Goal: Task Accomplishment & Management: Complete application form

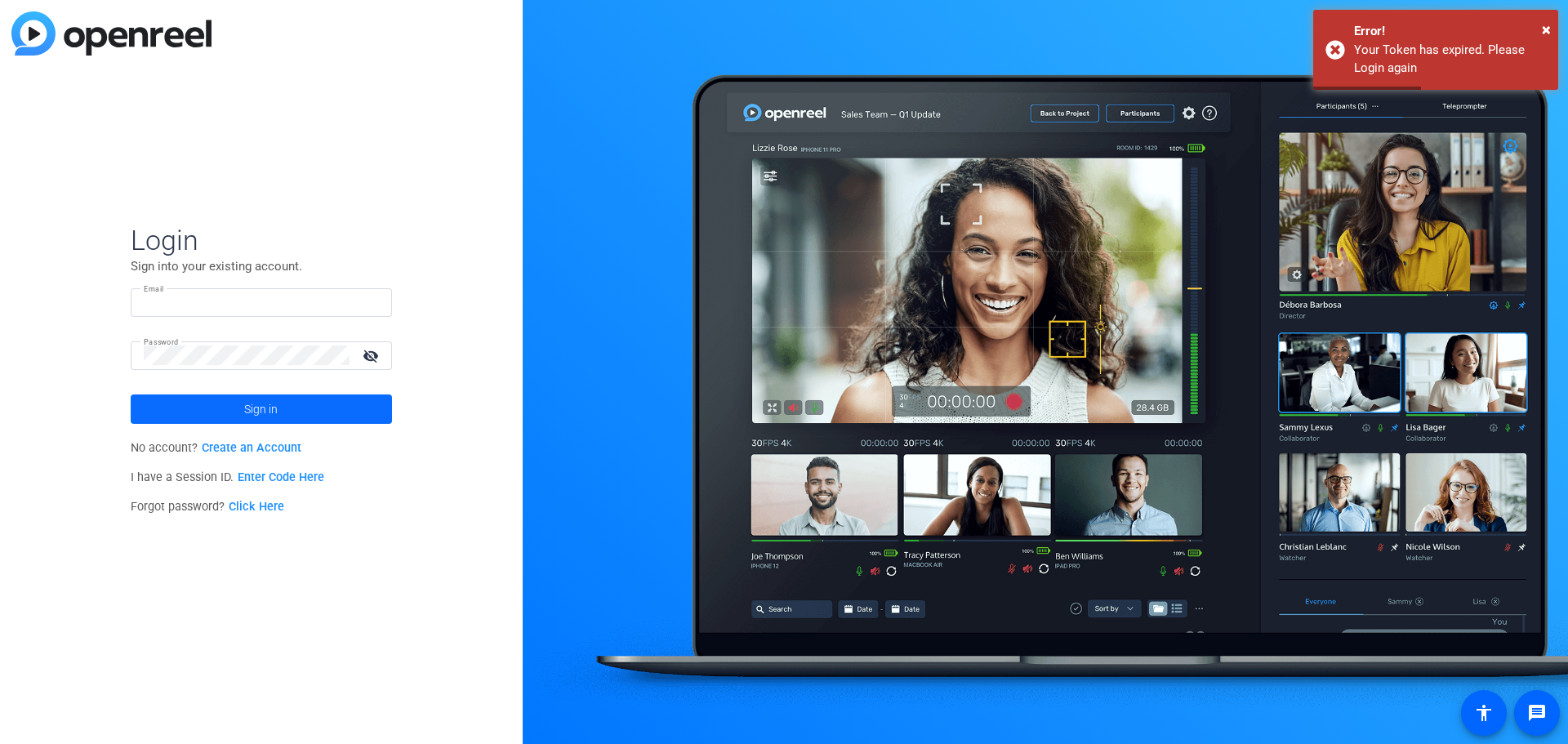
type input "[EMAIL_ADDRESS][DOMAIN_NAME]"
click at [258, 417] on span "Sign in" at bounding box center [261, 409] width 34 height 40
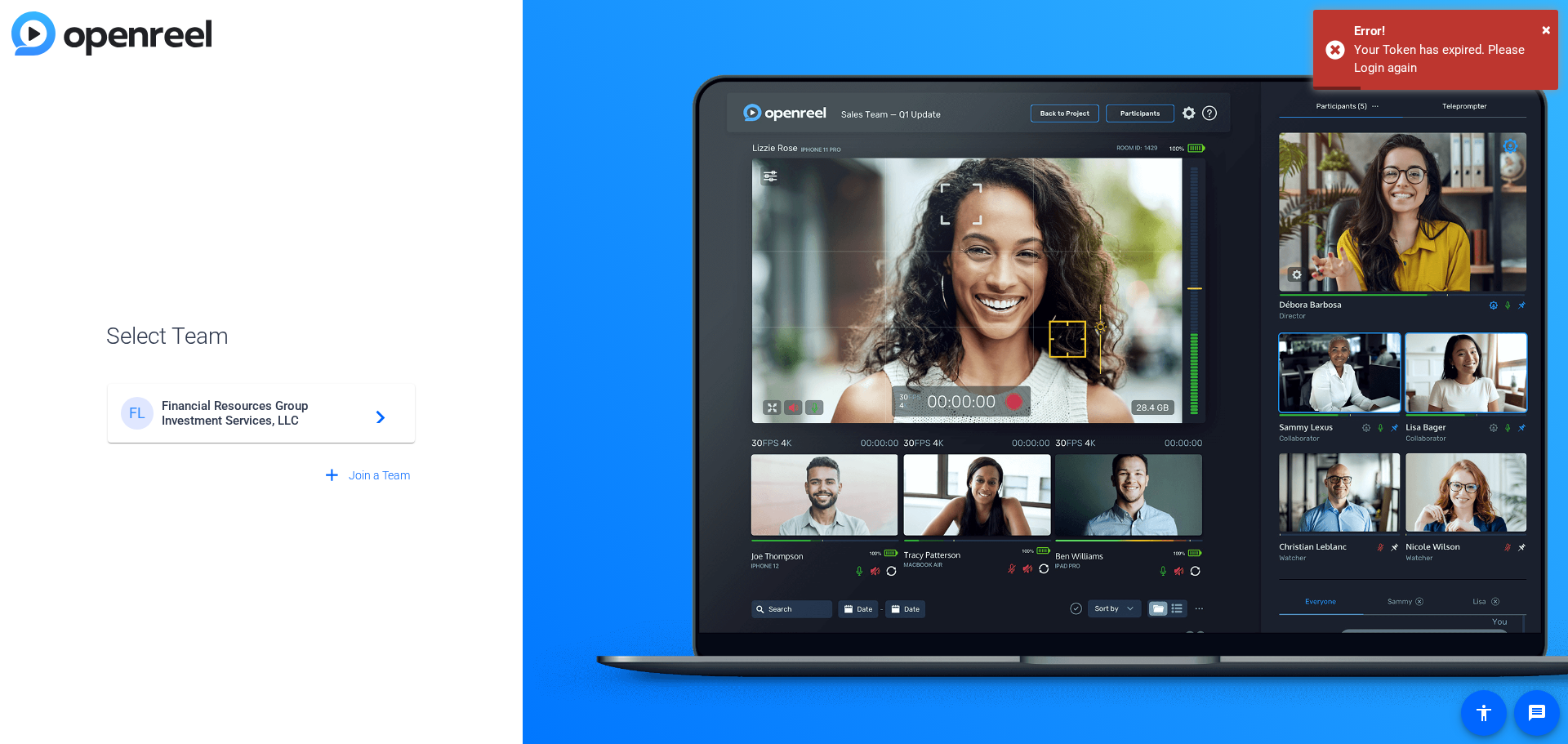
click at [315, 410] on span "Financial Resources Group Investment Services, LLC" at bounding box center [264, 412] width 204 height 29
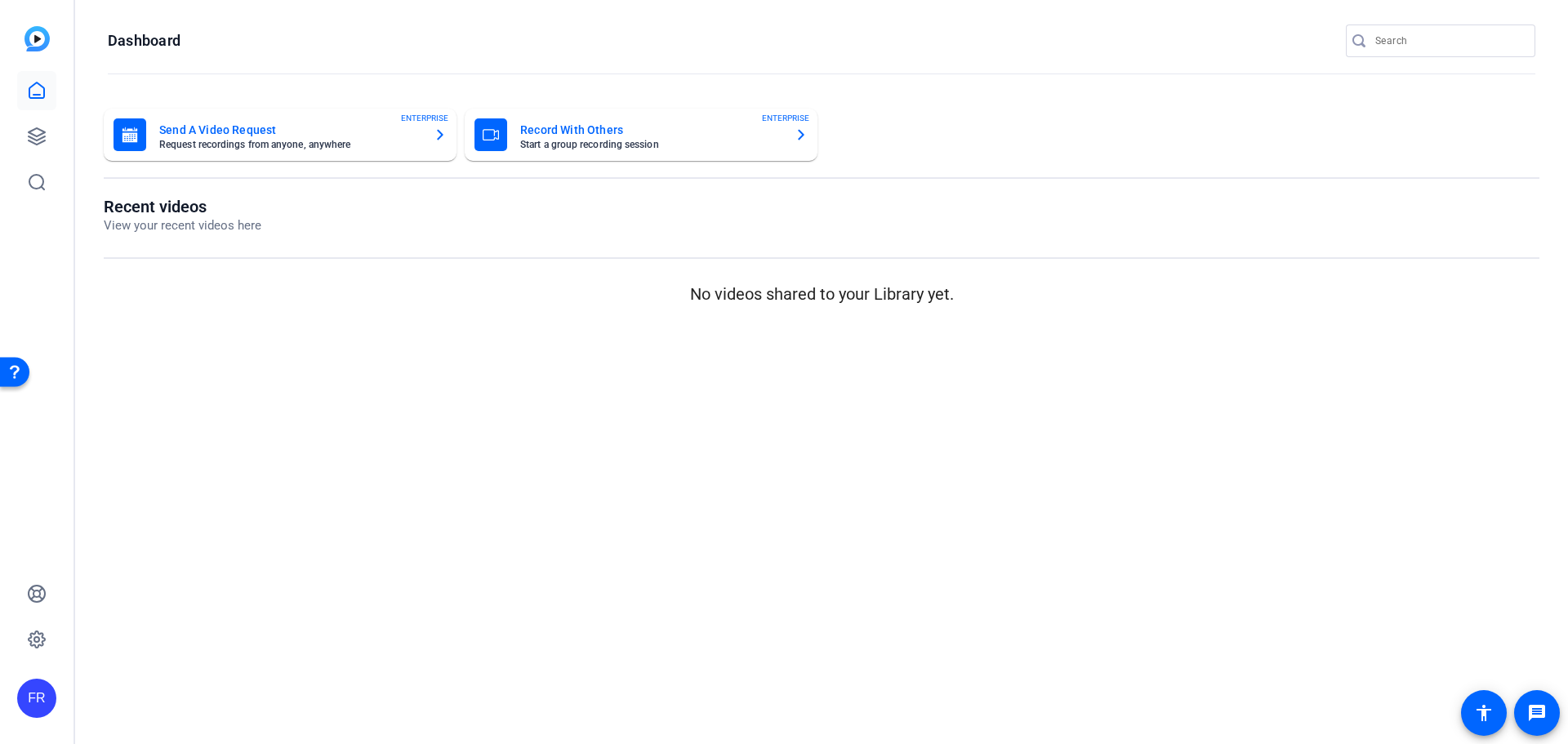
click at [626, 133] on mat-card-title "Record With Others" at bounding box center [650, 129] width 261 height 20
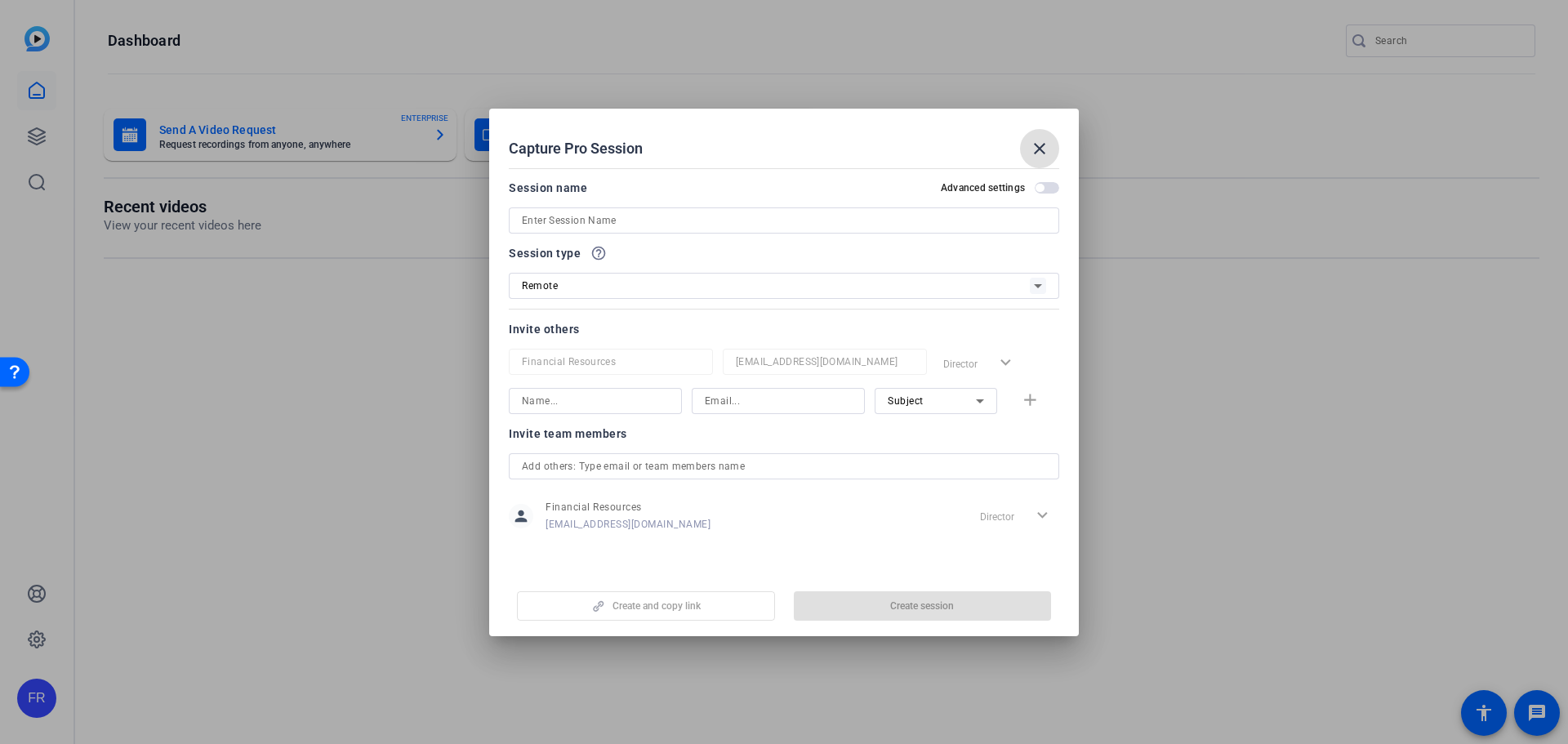
click at [1041, 191] on span "button" at bounding box center [1039, 187] width 8 height 8
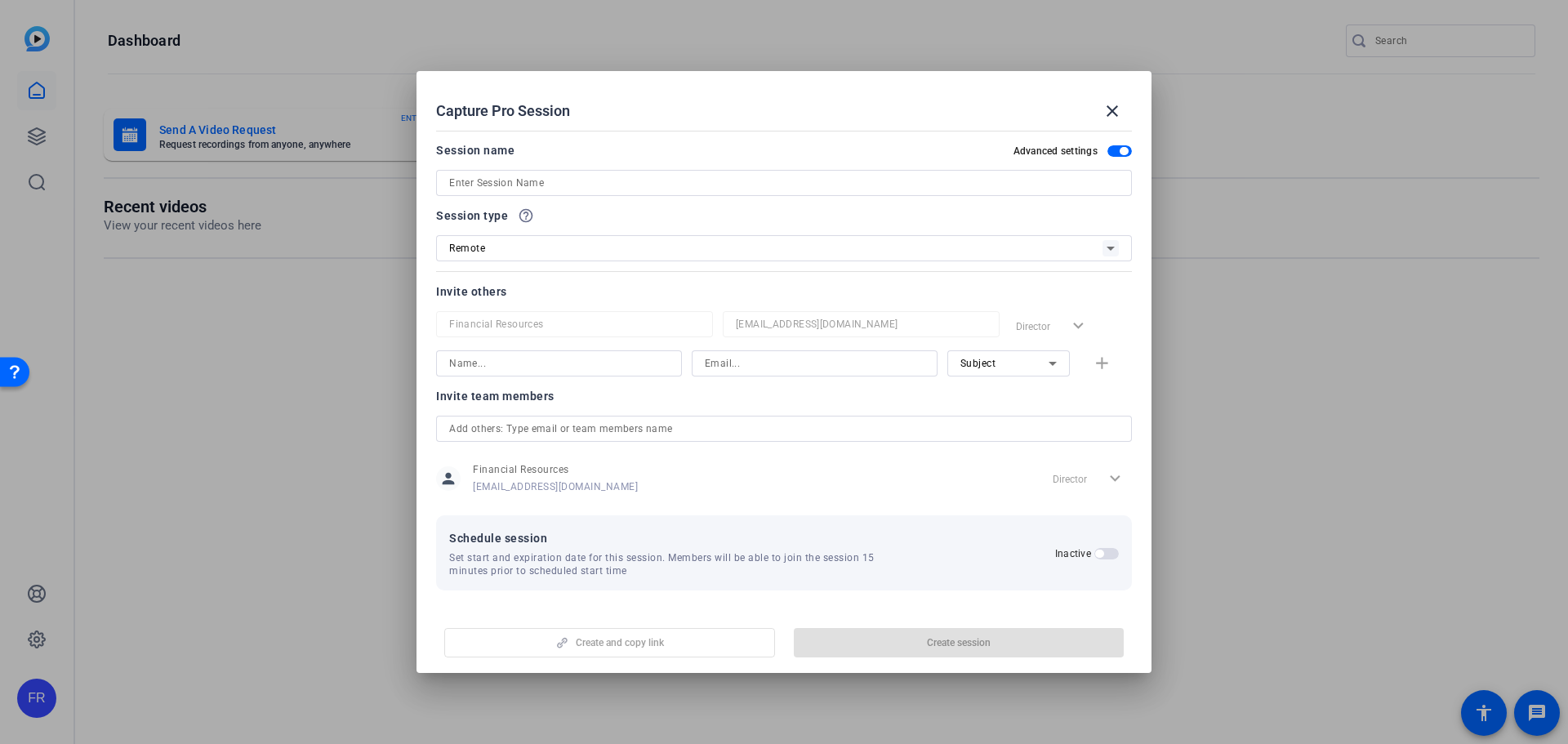
click at [494, 185] on input at bounding box center [784, 183] width 670 height 20
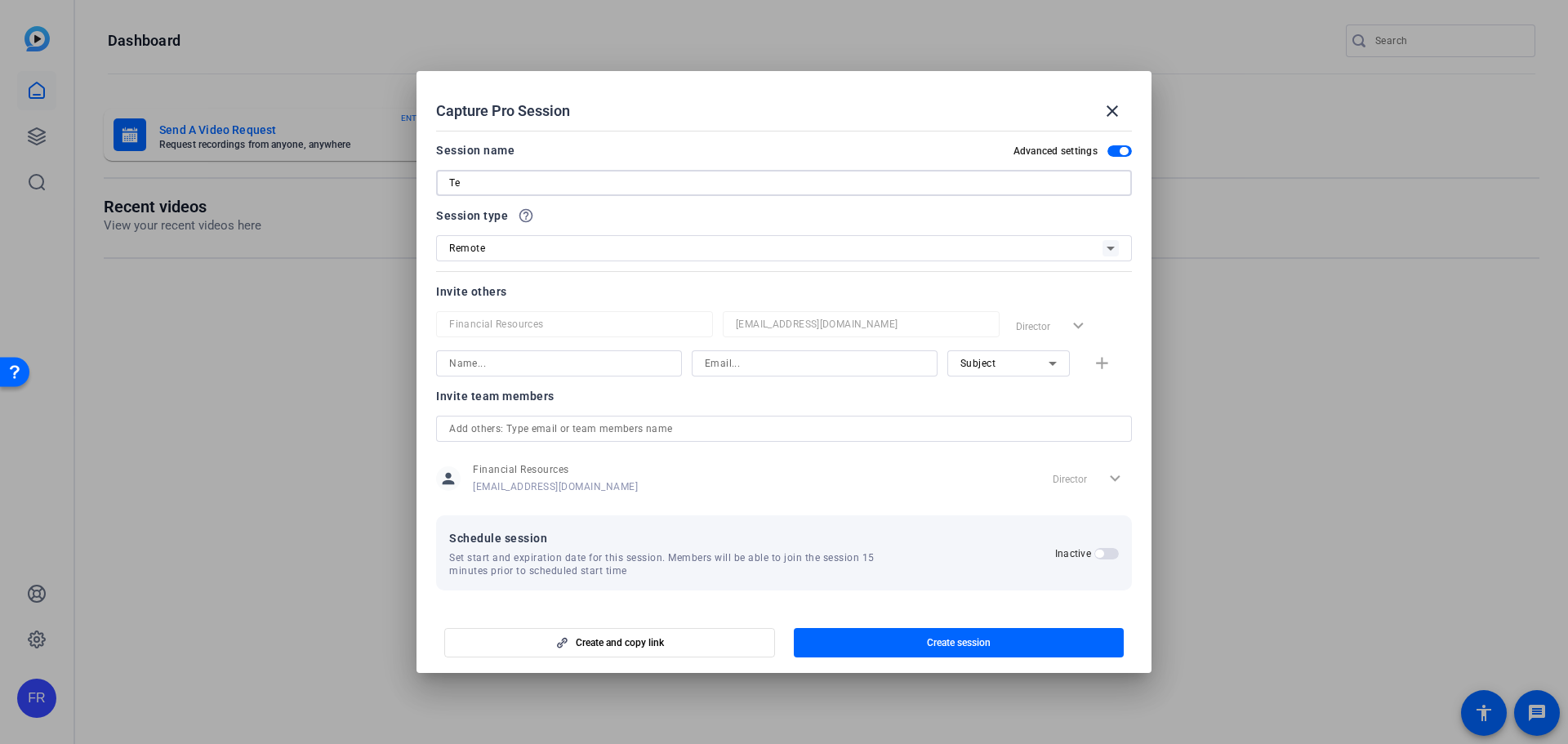
type input "T"
type input "[PERSON_NAME] - Test Recording"
click at [509, 362] on input at bounding box center [558, 363] width 219 height 20
type input "[PERSON_NAME]"
click at [728, 358] on input at bounding box center [814, 363] width 219 height 20
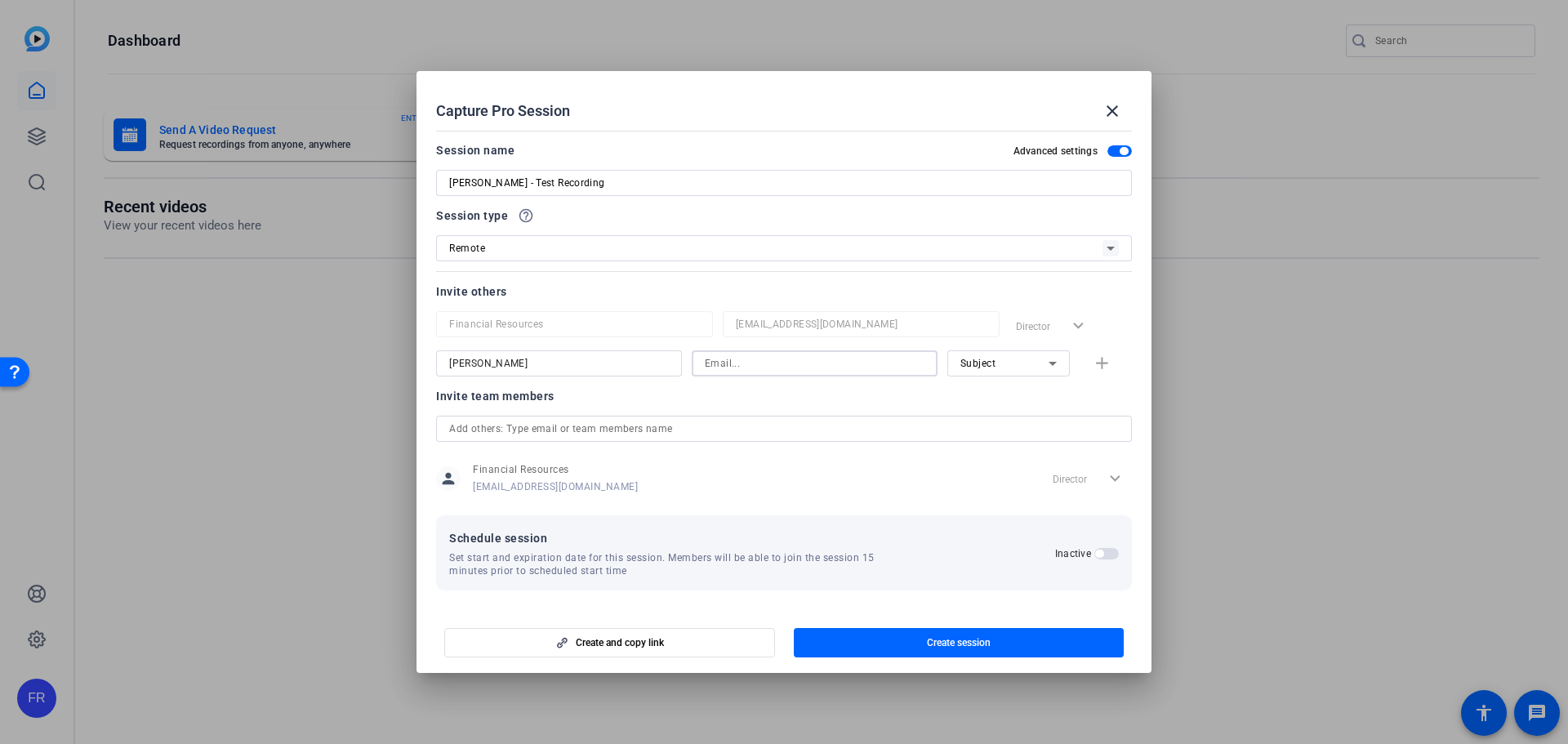
paste input "[PERSON_NAME][EMAIL_ADDRESS][PERSON_NAME][DOMAIN_NAME]"
type input "[PERSON_NAME][EMAIL_ADDRESS][PERSON_NAME][DOMAIN_NAME]"
click at [1098, 356] on mat-icon "add" at bounding box center [1102, 364] width 21 height 21
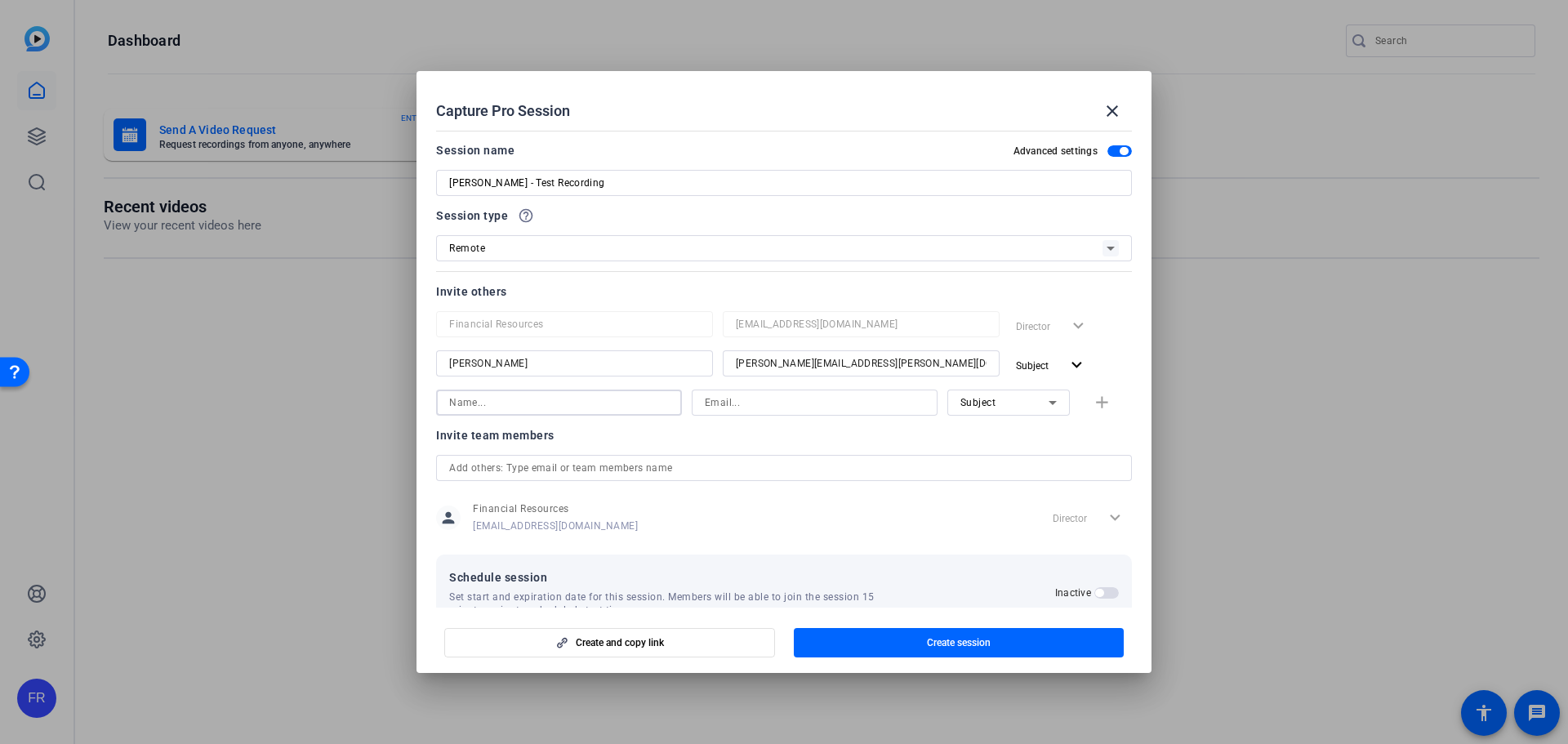
click at [467, 404] on input at bounding box center [558, 402] width 219 height 20
type input "[PERSON_NAME]"
click at [798, 405] on input at bounding box center [814, 402] width 219 height 20
type input "[PERSON_NAME][EMAIL_ADDRESS][PERSON_NAME][DOMAIN_NAME]"
click at [1010, 408] on div "Subject" at bounding box center [1005, 402] width 89 height 21
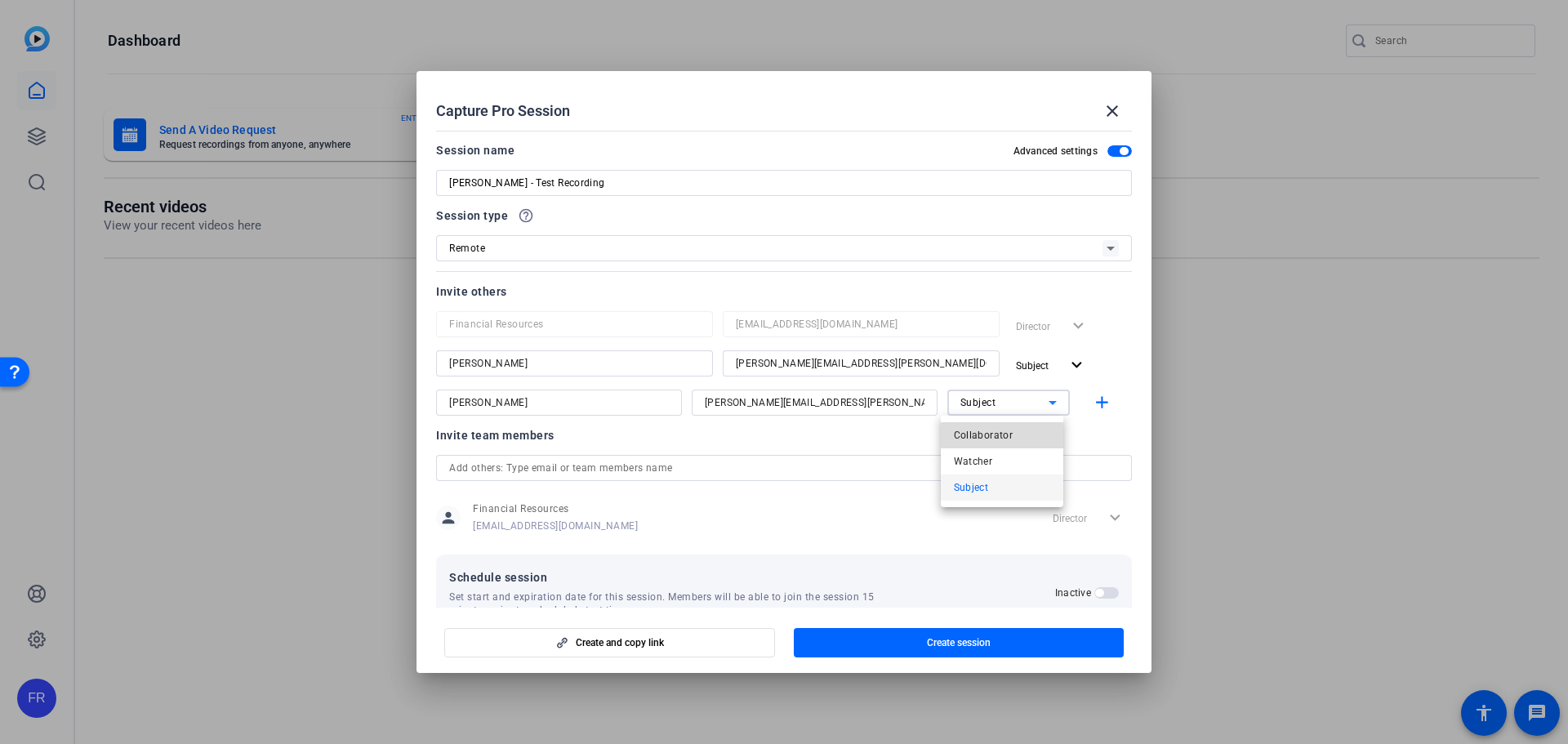
click at [1010, 428] on mat-option "Collaborator" at bounding box center [1002, 435] width 122 height 26
click at [1094, 403] on mat-icon "add" at bounding box center [1102, 403] width 21 height 21
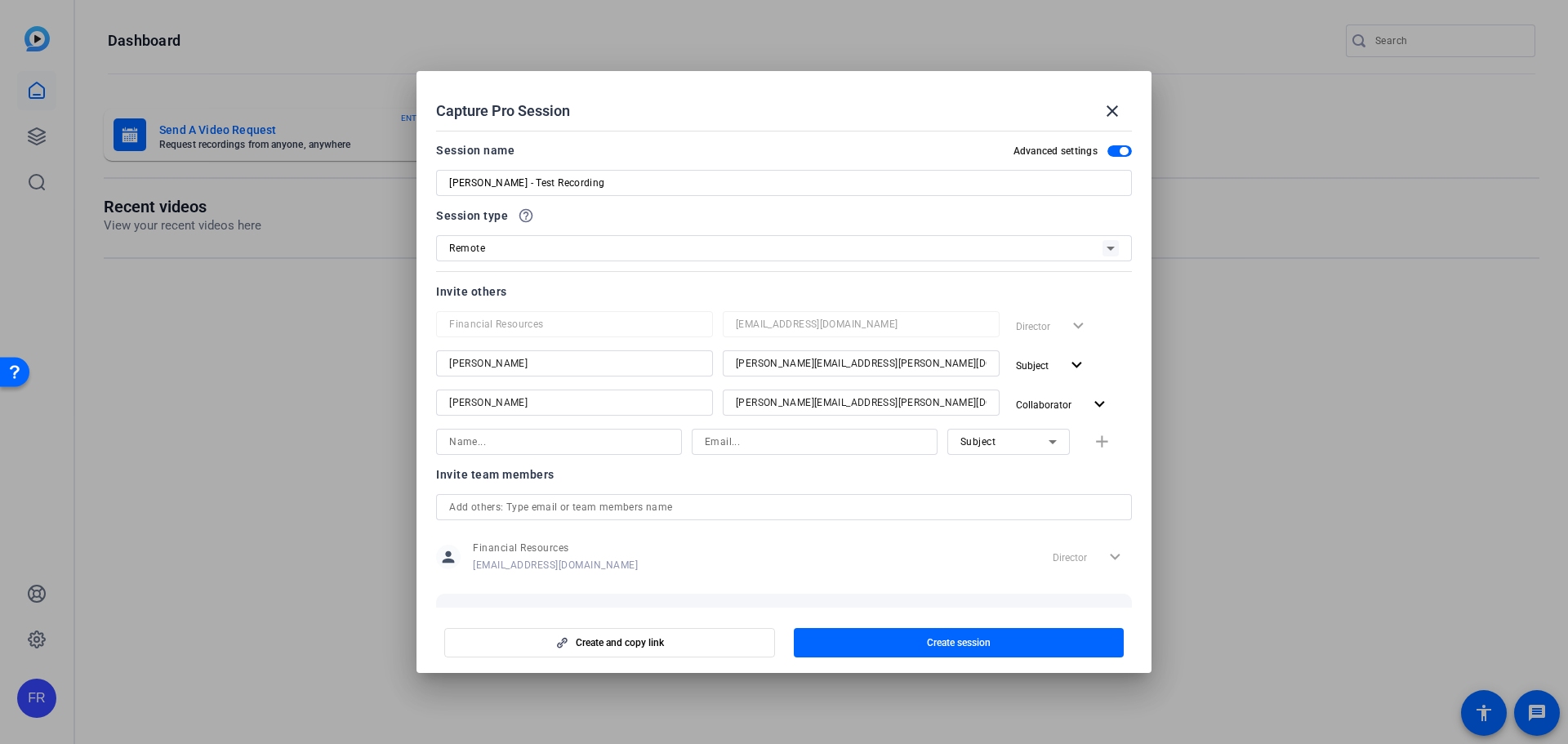
scroll to position [79, 0]
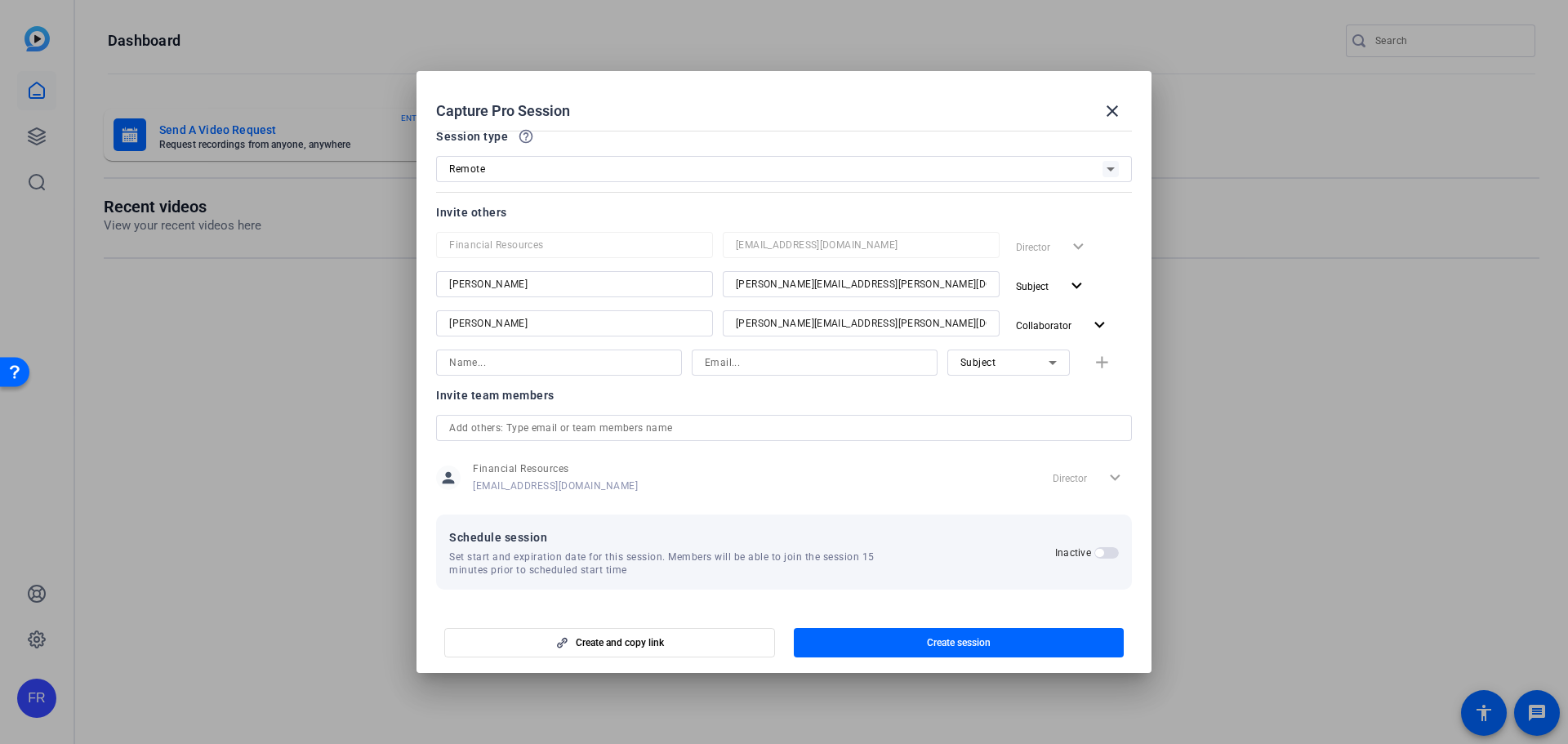
click at [1096, 553] on span "button" at bounding box center [1099, 553] width 8 height 8
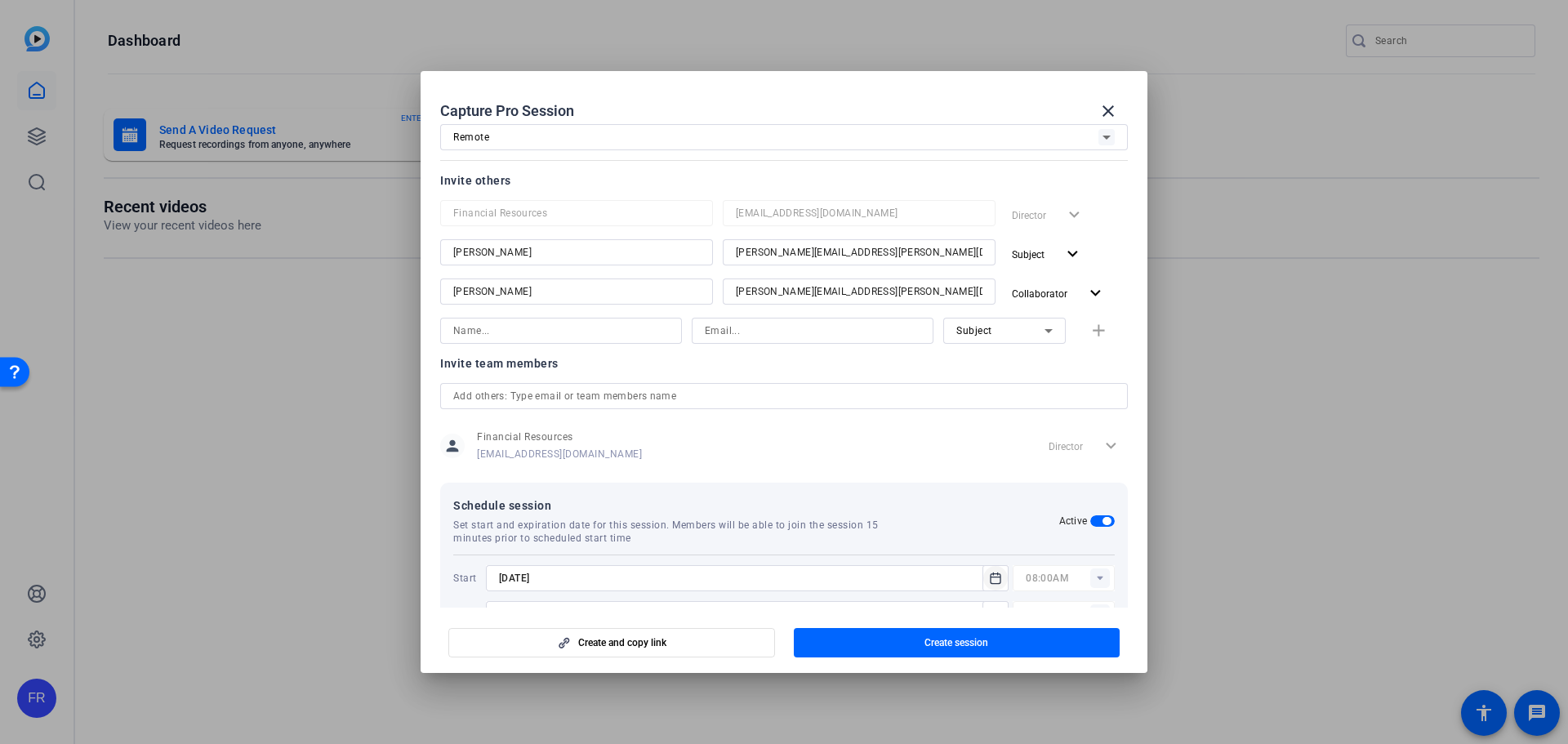
scroll to position [162, 0]
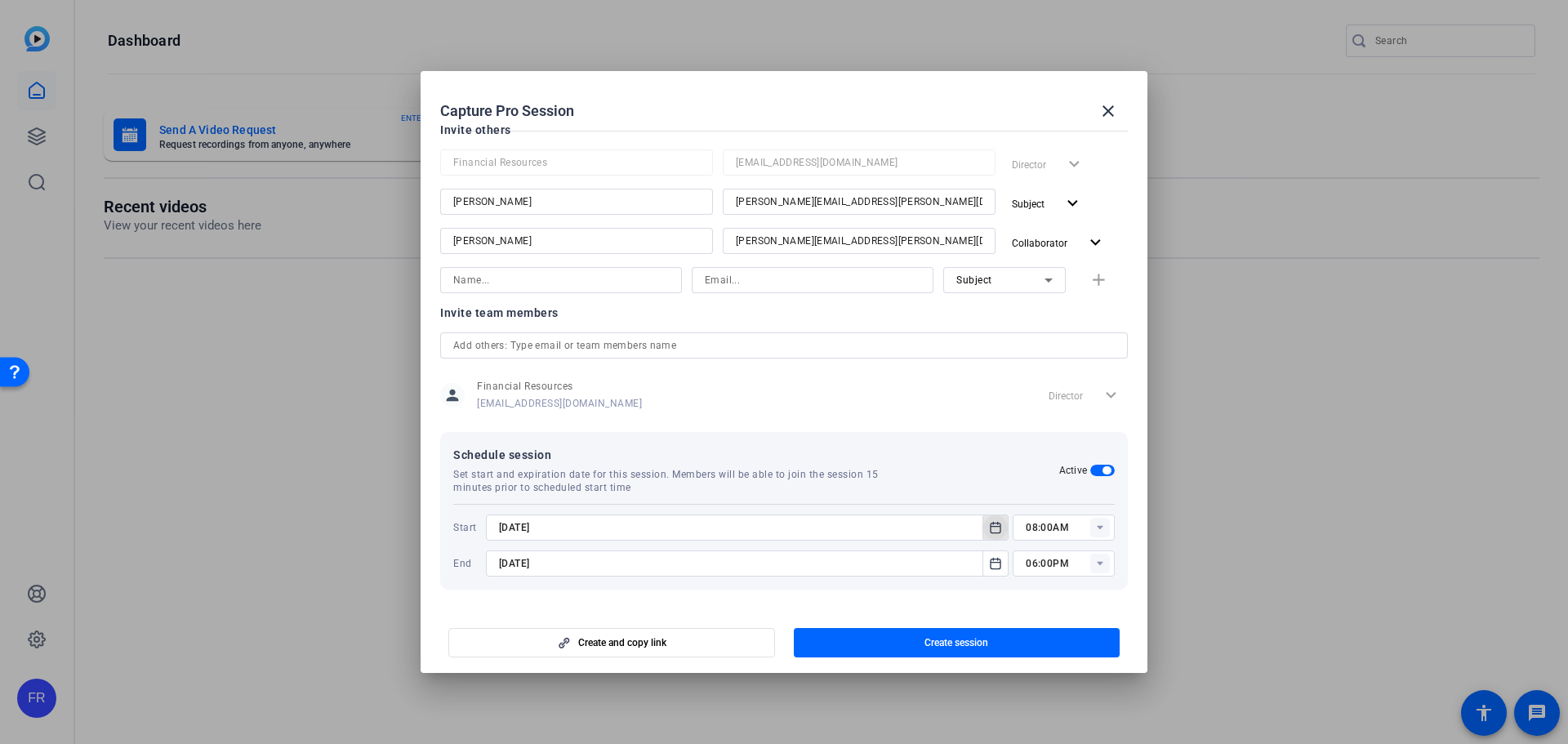
click at [992, 529] on icon "Open calendar" at bounding box center [995, 527] width 13 height 20
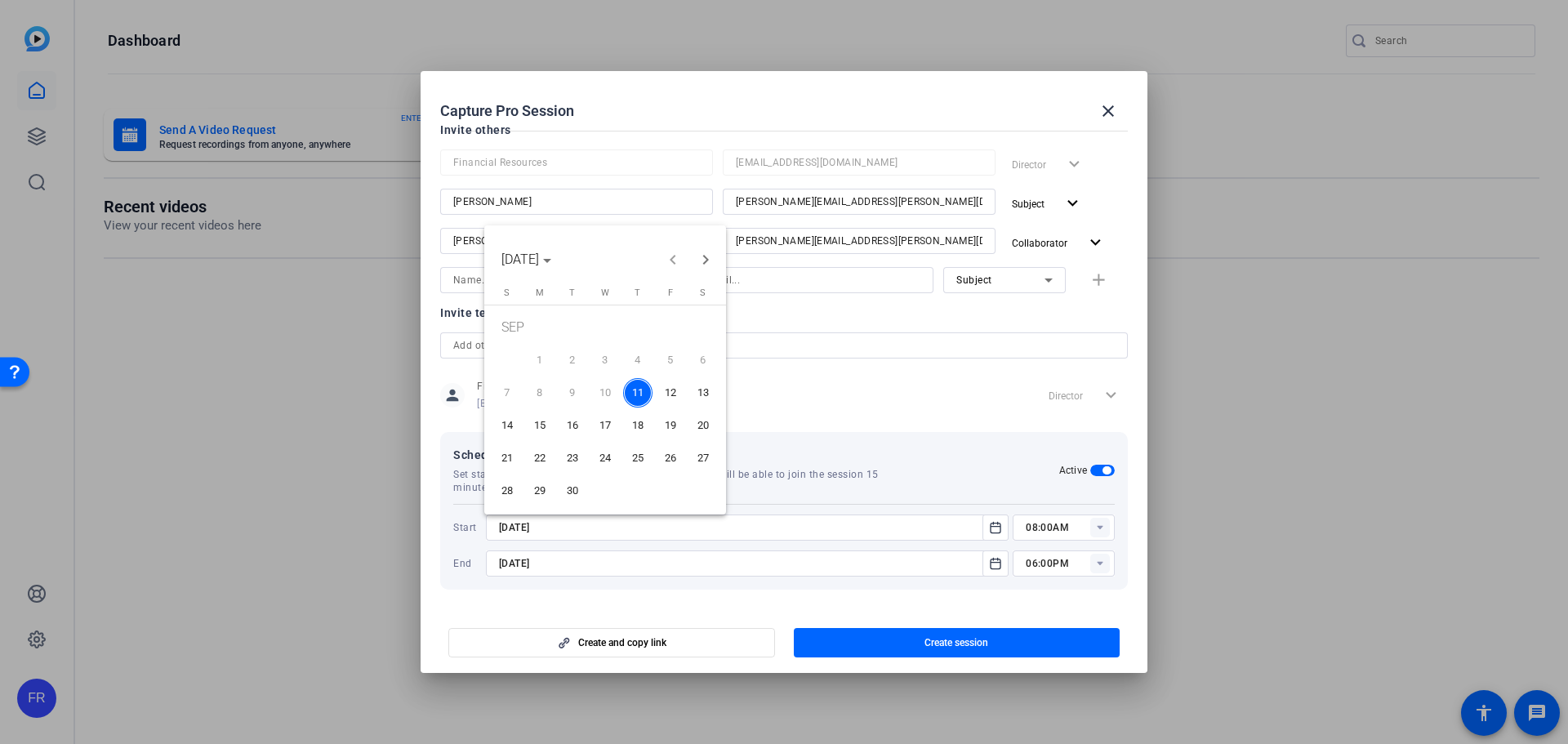
click at [667, 390] on span "12" at bounding box center [670, 392] width 29 height 29
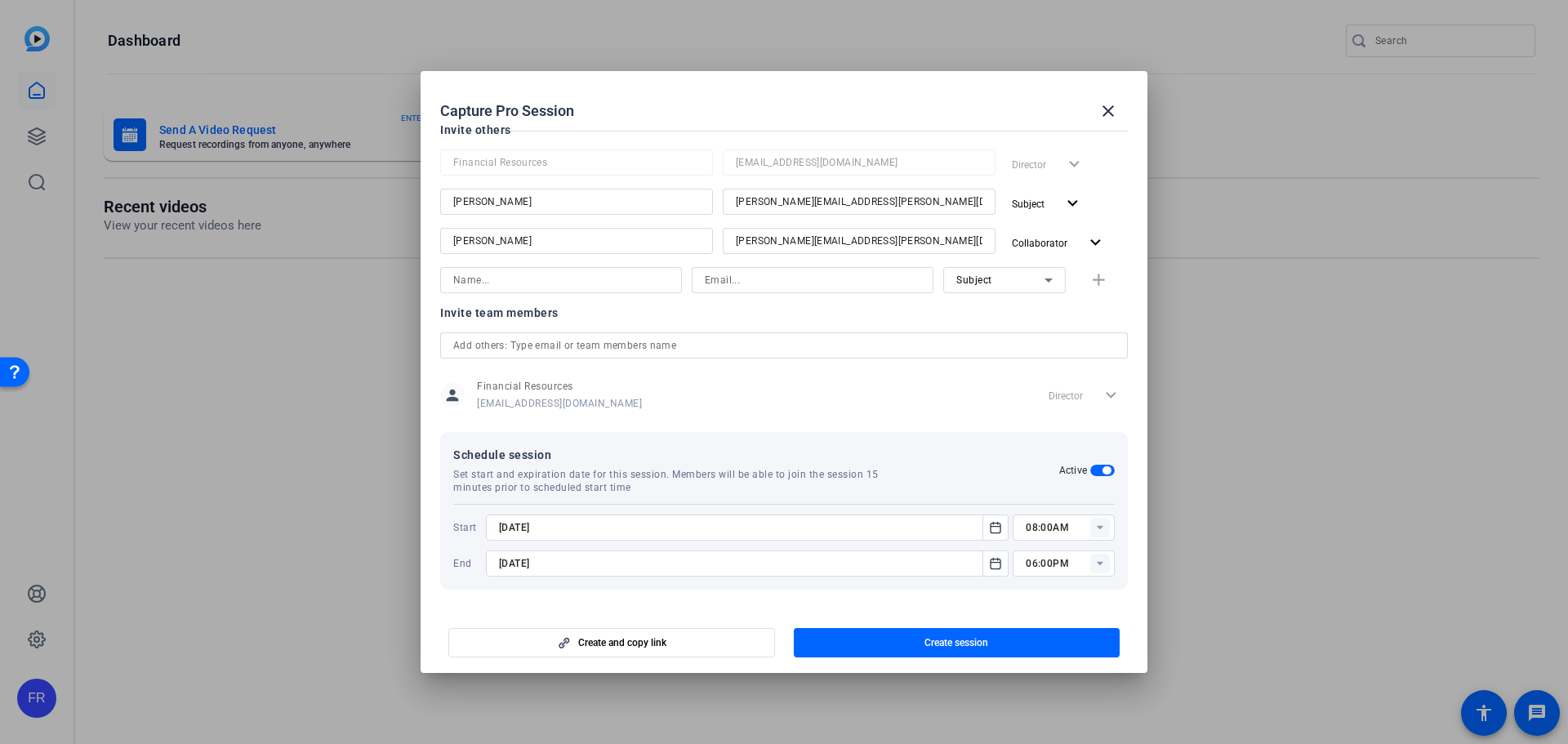
type input "[DATE]"
click at [991, 564] on icon "Open calendar" at bounding box center [995, 562] width 9 height 10
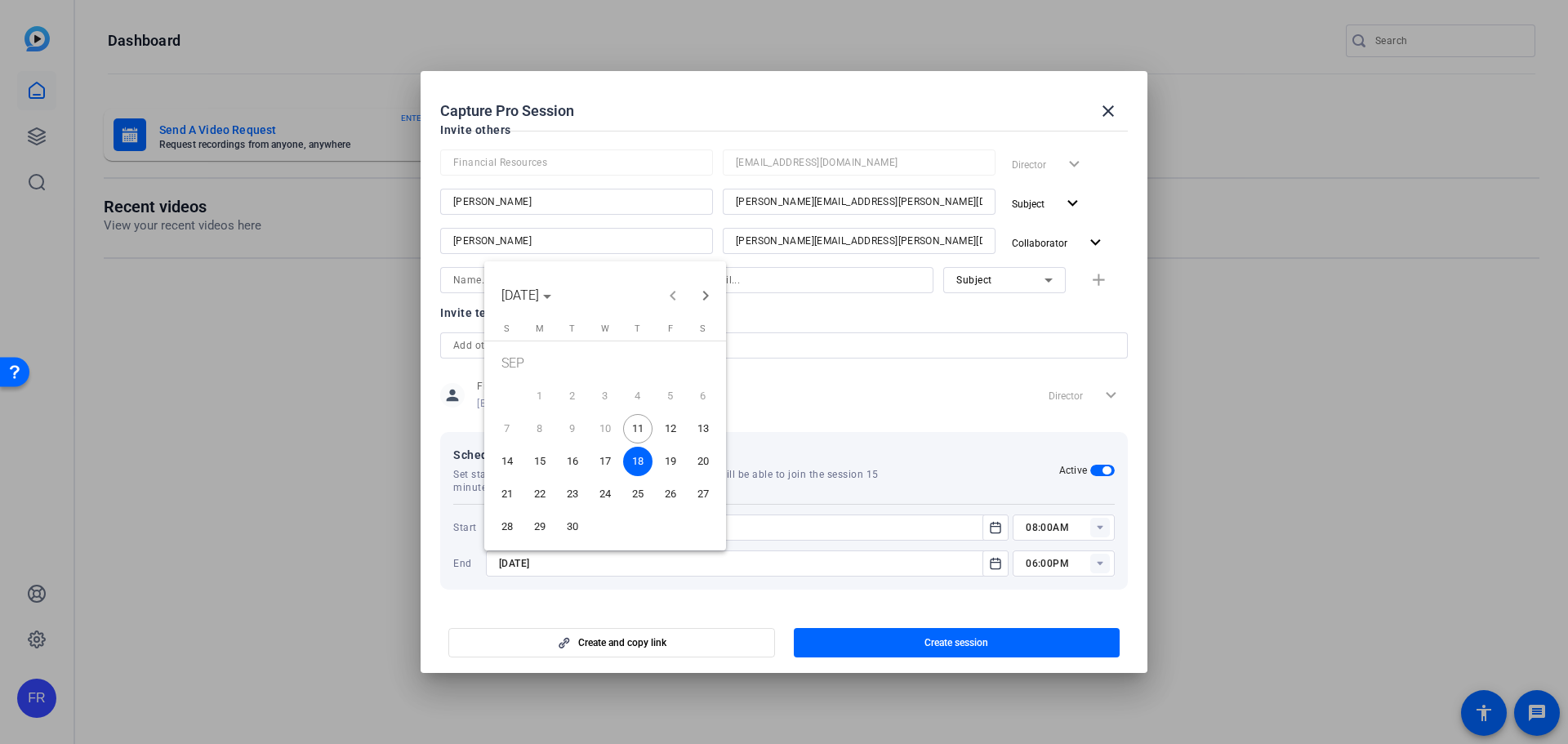
click at [671, 433] on span "12" at bounding box center [670, 429] width 29 height 29
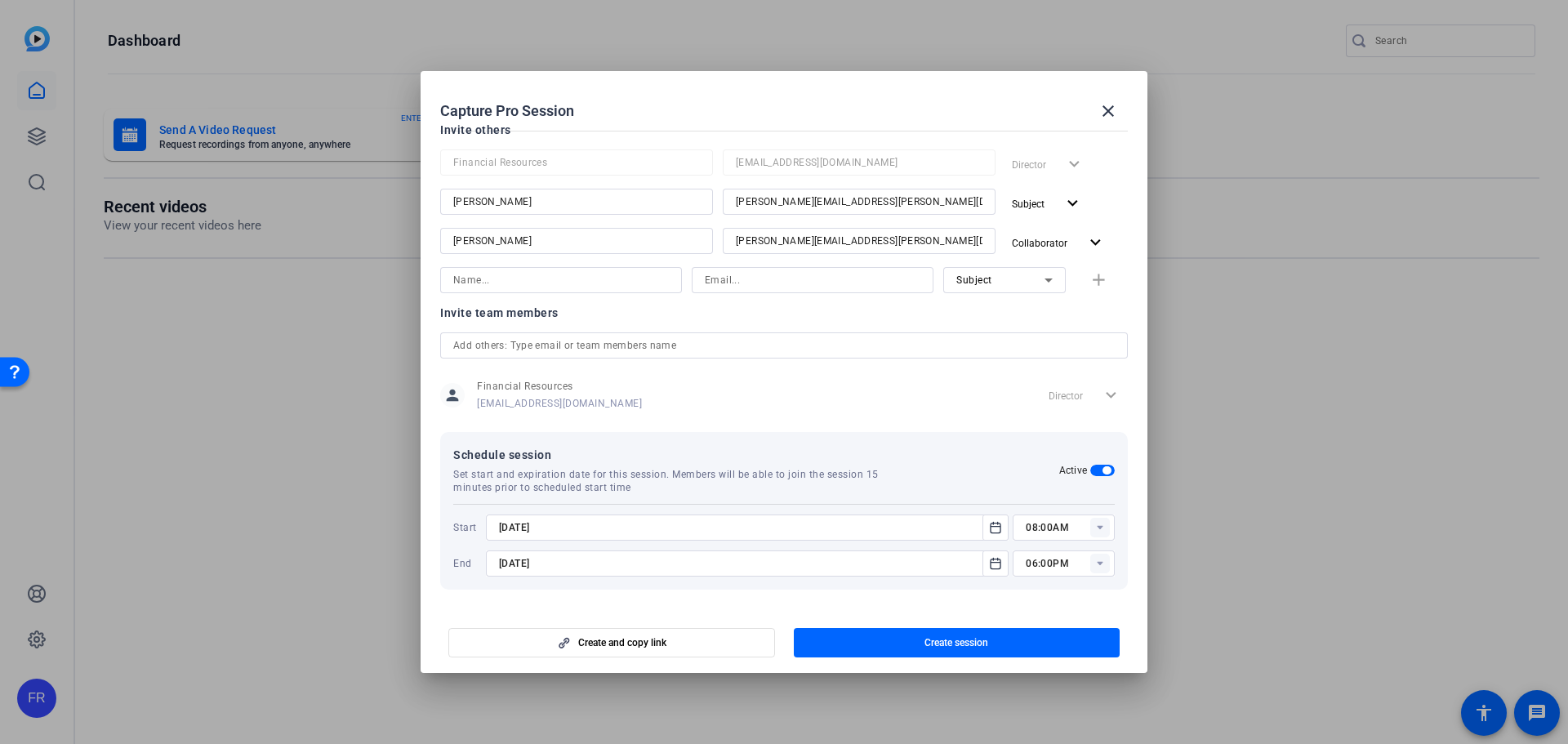
type input "[DATE]"
click at [1091, 534] on rect at bounding box center [1100, 527] width 20 height 20
click at [1053, 324] on span "02:00PM" at bounding box center [1040, 318] width 42 height 20
type input "02:00PM"
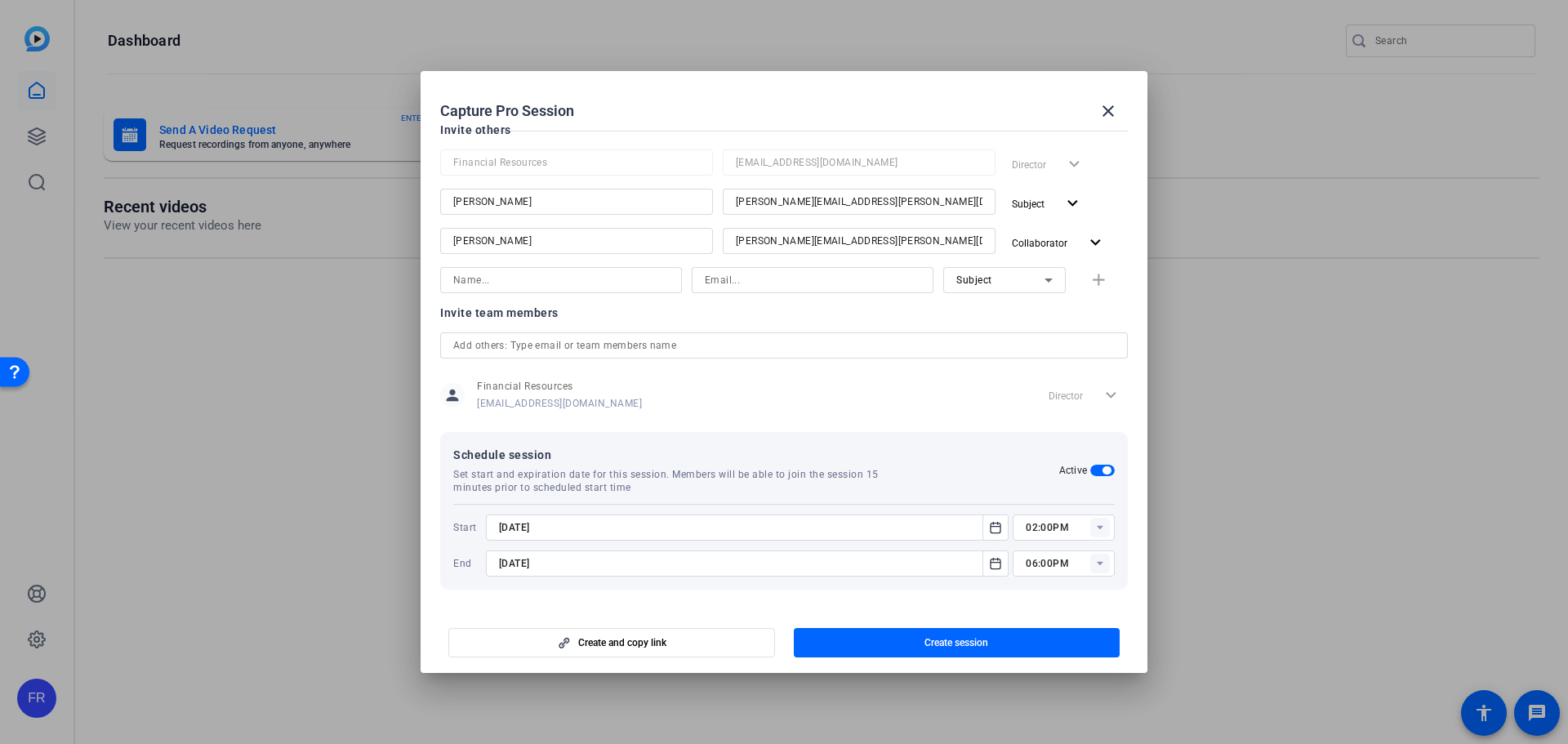
click at [1096, 562] on icon at bounding box center [1099, 564] width 6 height 4
click at [1053, 409] on span "02:30PM" at bounding box center [1040, 407] width 42 height 11
type input "02:30PM"
click at [977, 599] on mat-dialog-content "Session name Advanced settings [PERSON_NAME] - Test Recording Session type help…" at bounding box center [784, 365] width 727 height 483
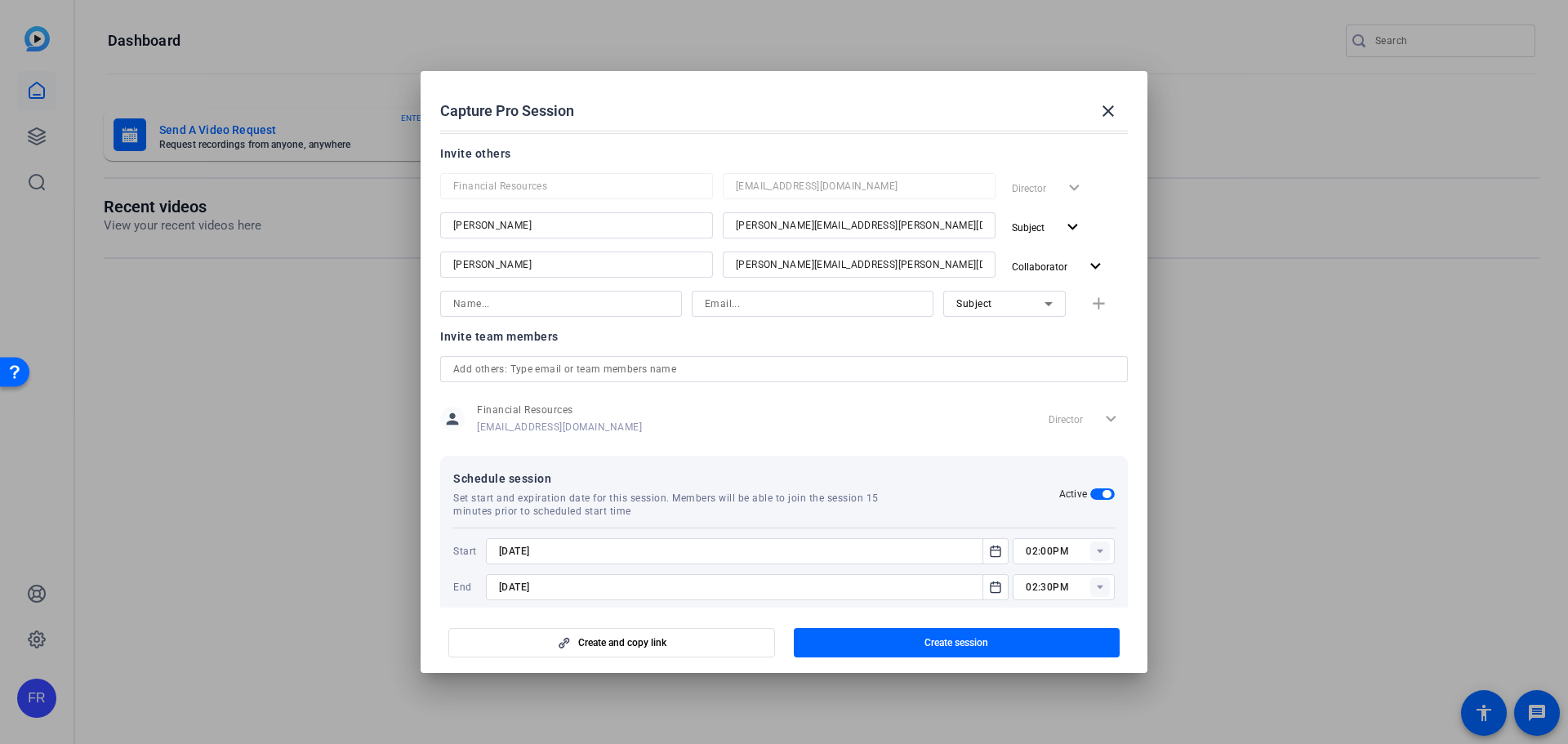
scroll to position [162, 0]
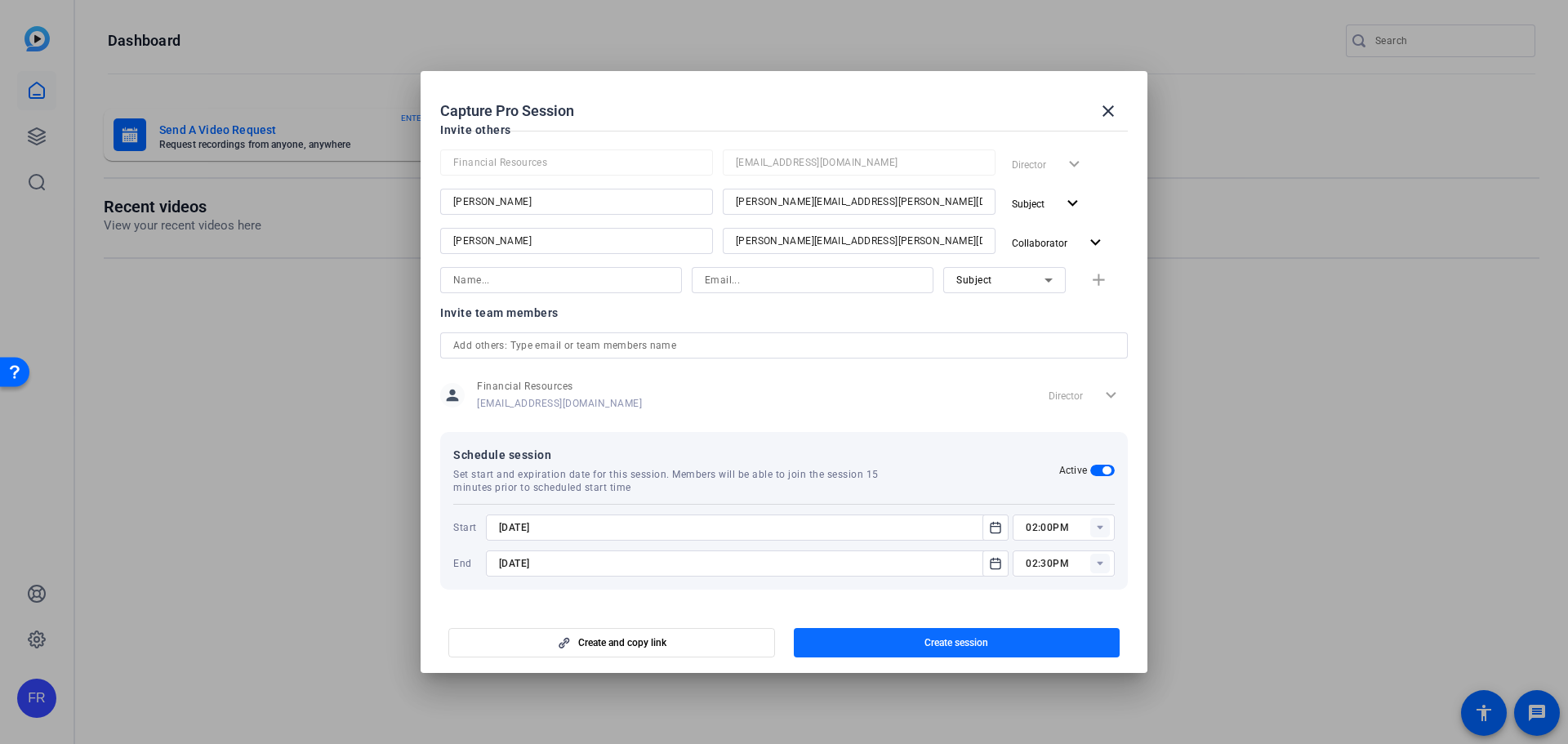
click at [920, 641] on span "button" at bounding box center [957, 643] width 327 height 40
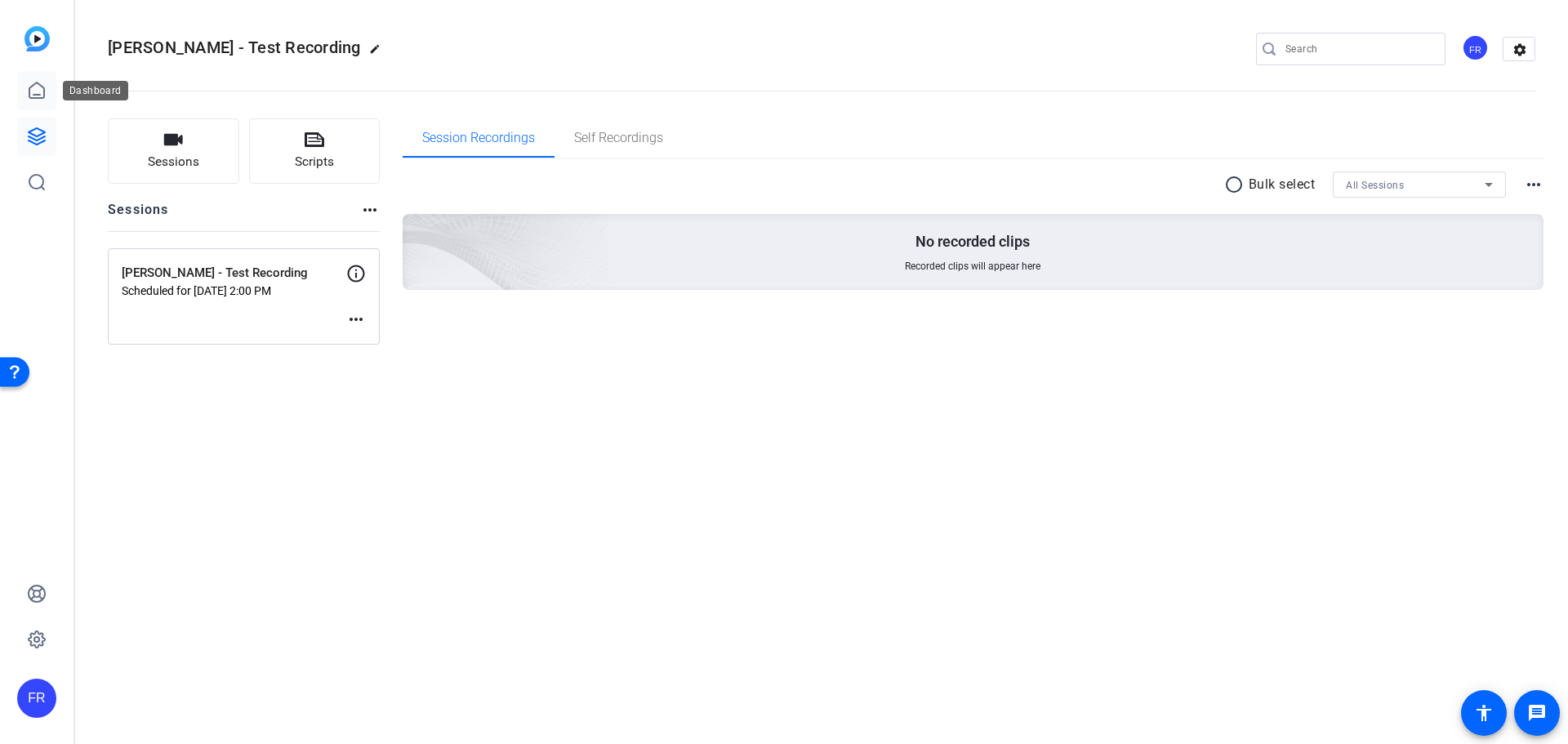
click at [46, 86] on icon at bounding box center [37, 90] width 20 height 20
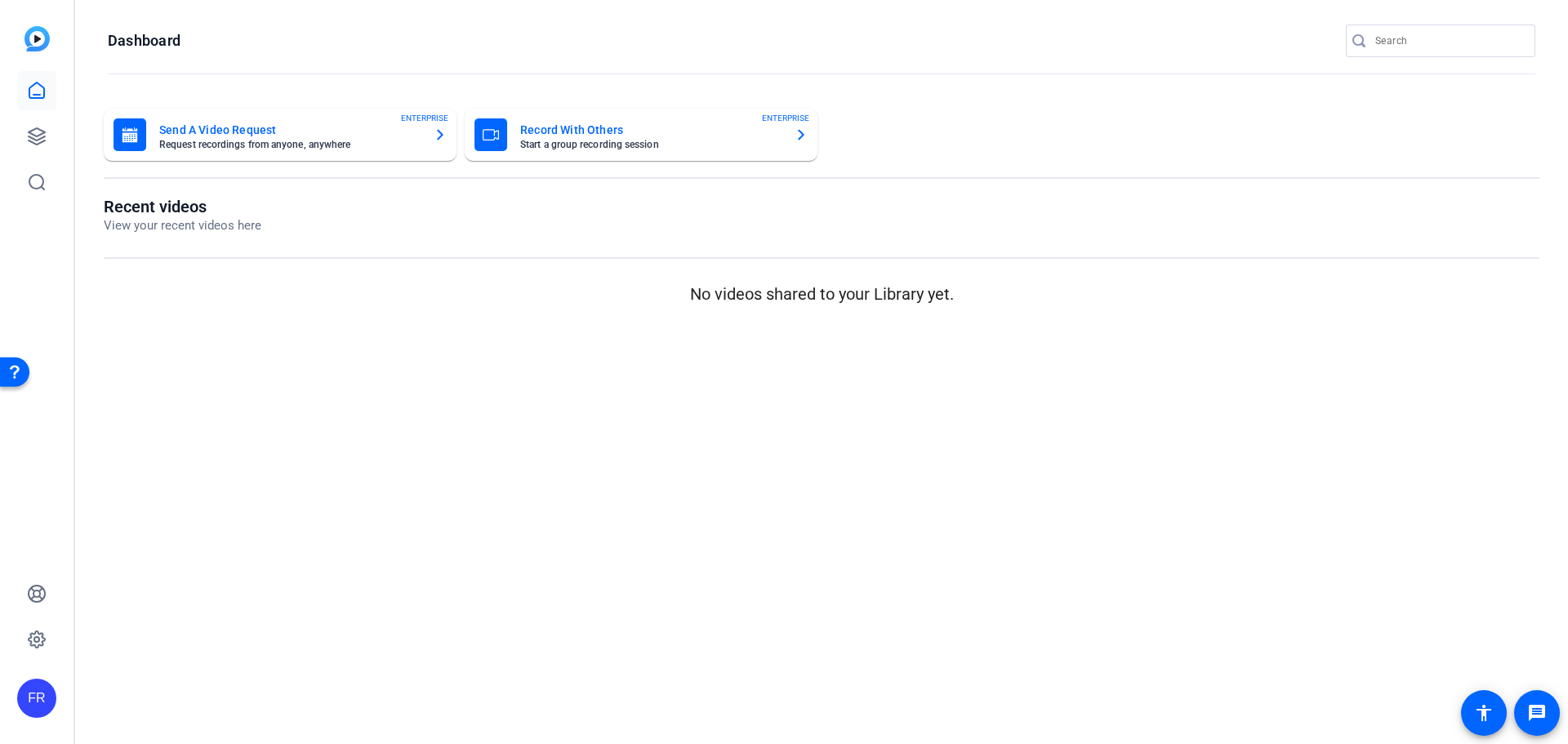
click at [760, 140] on mat-card-subtitle "Start a group recording session" at bounding box center [650, 144] width 261 height 9
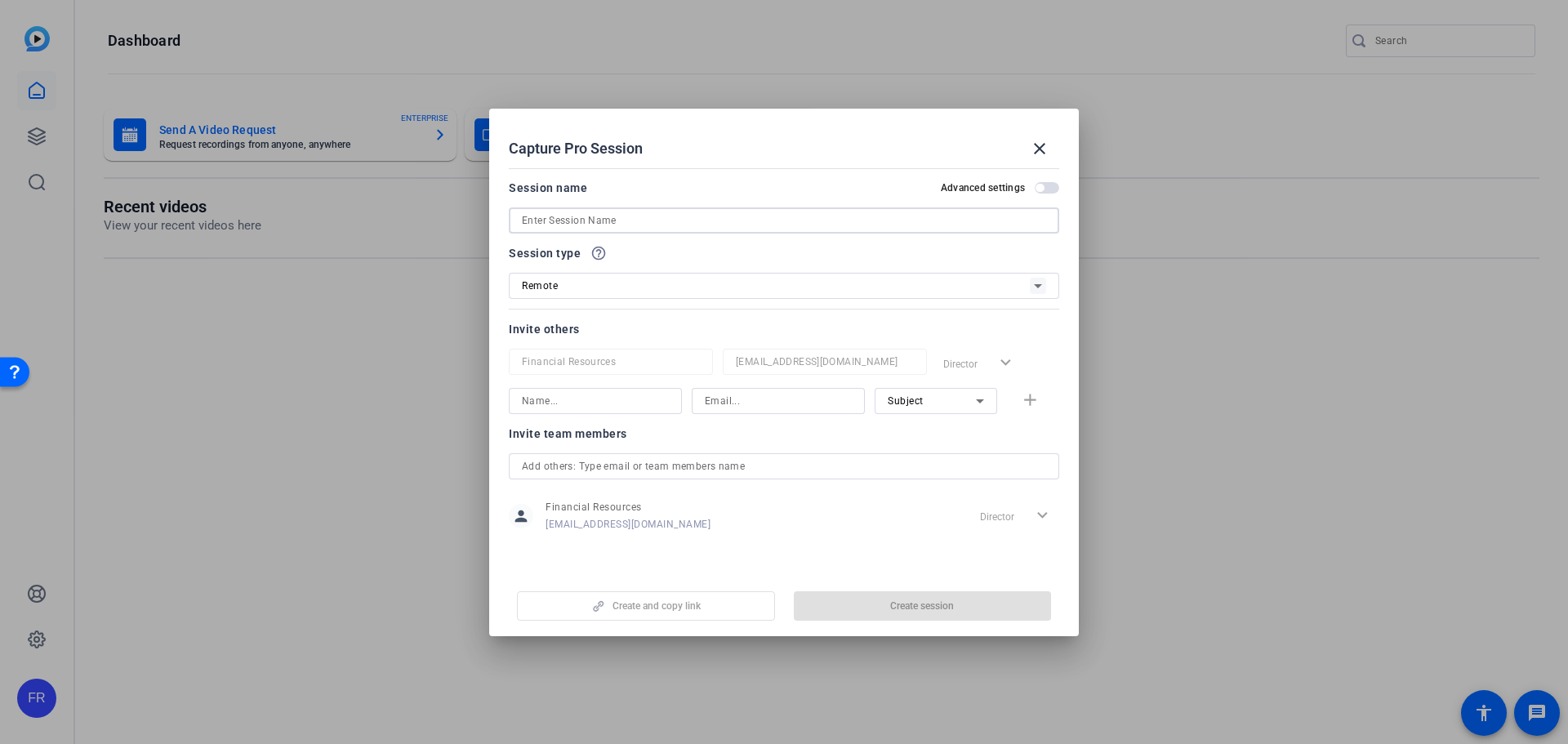
click at [667, 222] on input at bounding box center [784, 220] width 525 height 20
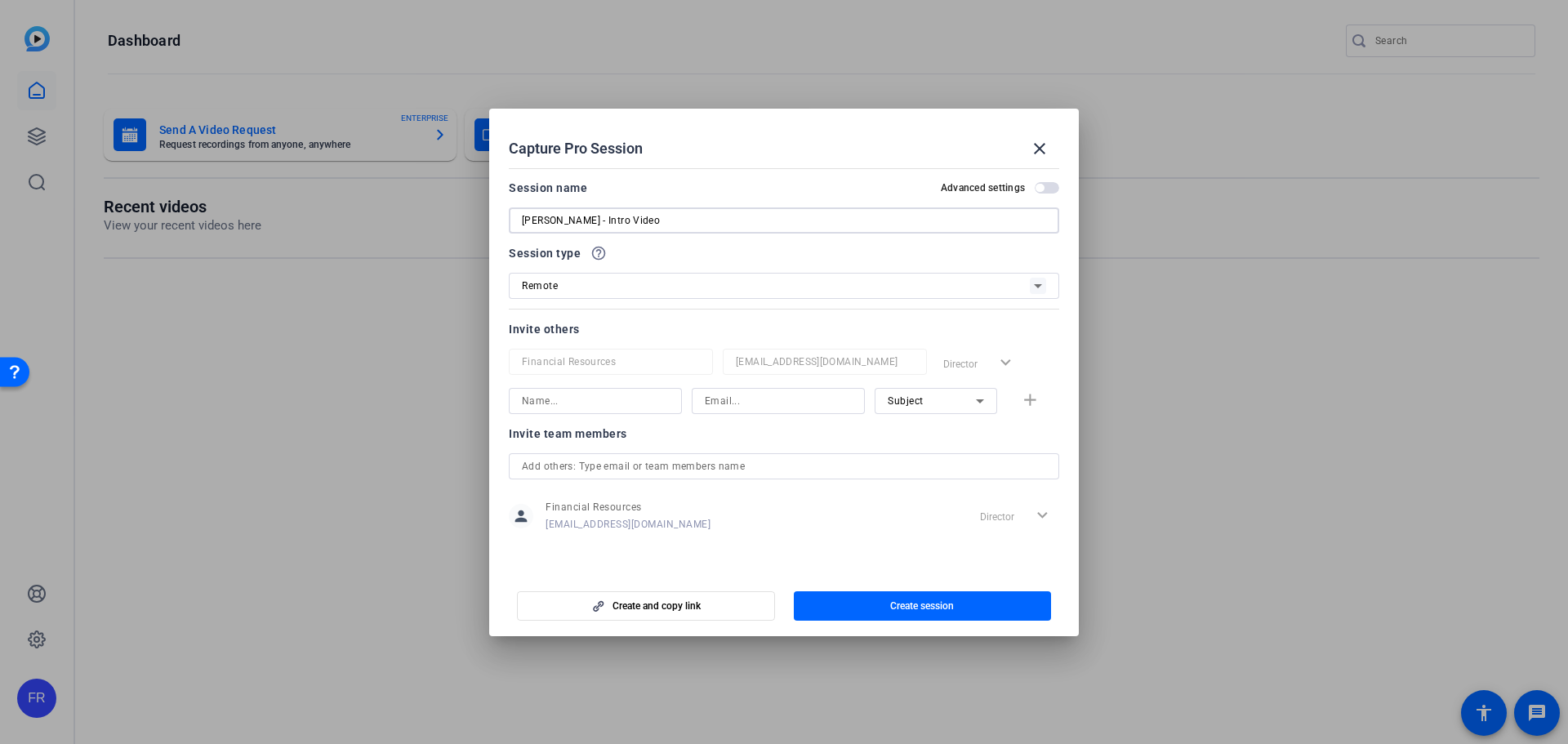
type input "[PERSON_NAME] - Intro Video"
click at [574, 396] on input at bounding box center [595, 400] width 147 height 20
type input "[PERSON_NAME]"
click at [735, 396] on input at bounding box center [778, 400] width 147 height 20
paste input "[PERSON_NAME][EMAIL_ADDRESS][PERSON_NAME][DOMAIN_NAME]"
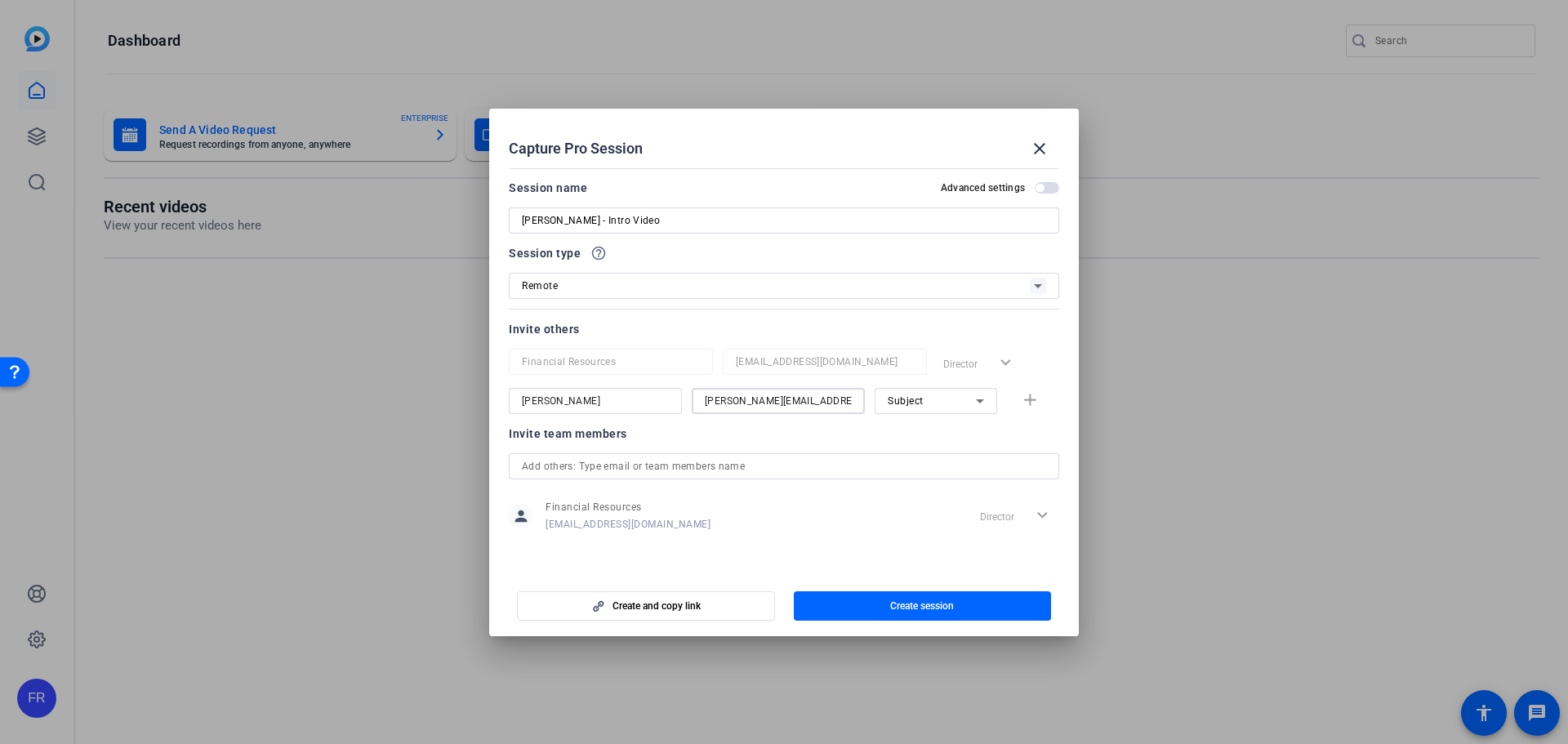
scroll to position [0, 40]
type input "[PERSON_NAME][EMAIL_ADDRESS][PERSON_NAME][DOMAIN_NAME]"
click at [1030, 396] on mat-icon "add" at bounding box center [1030, 400] width 21 height 21
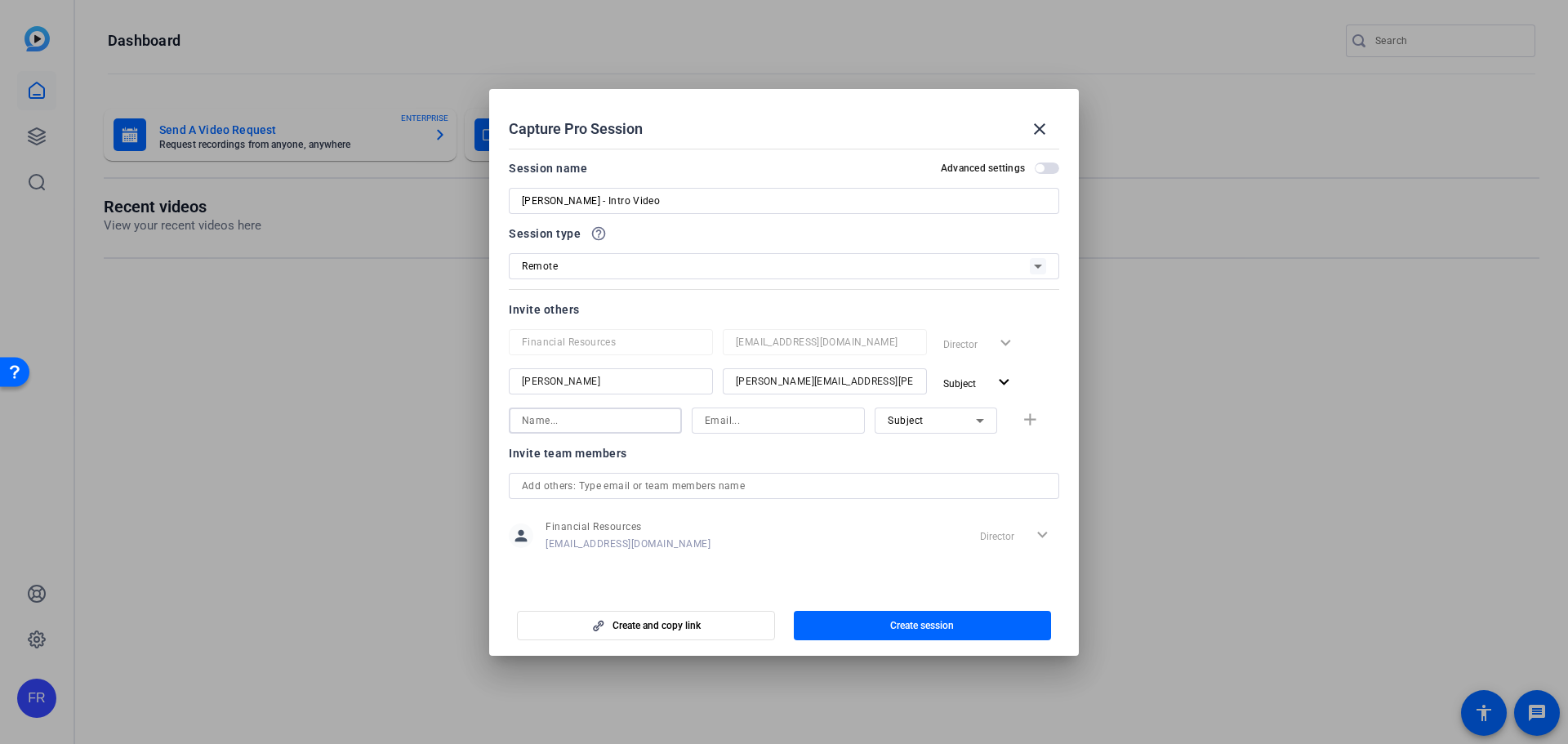
click at [557, 427] on input at bounding box center [595, 420] width 147 height 20
type input "[PERSON_NAME]"
click at [781, 425] on input at bounding box center [778, 420] width 147 height 20
type input "[PERSON_NAME][EMAIL_ADDRESS][PERSON_NAME][DOMAIN_NAME]"
click at [945, 423] on div "Subject" at bounding box center [932, 420] width 89 height 21
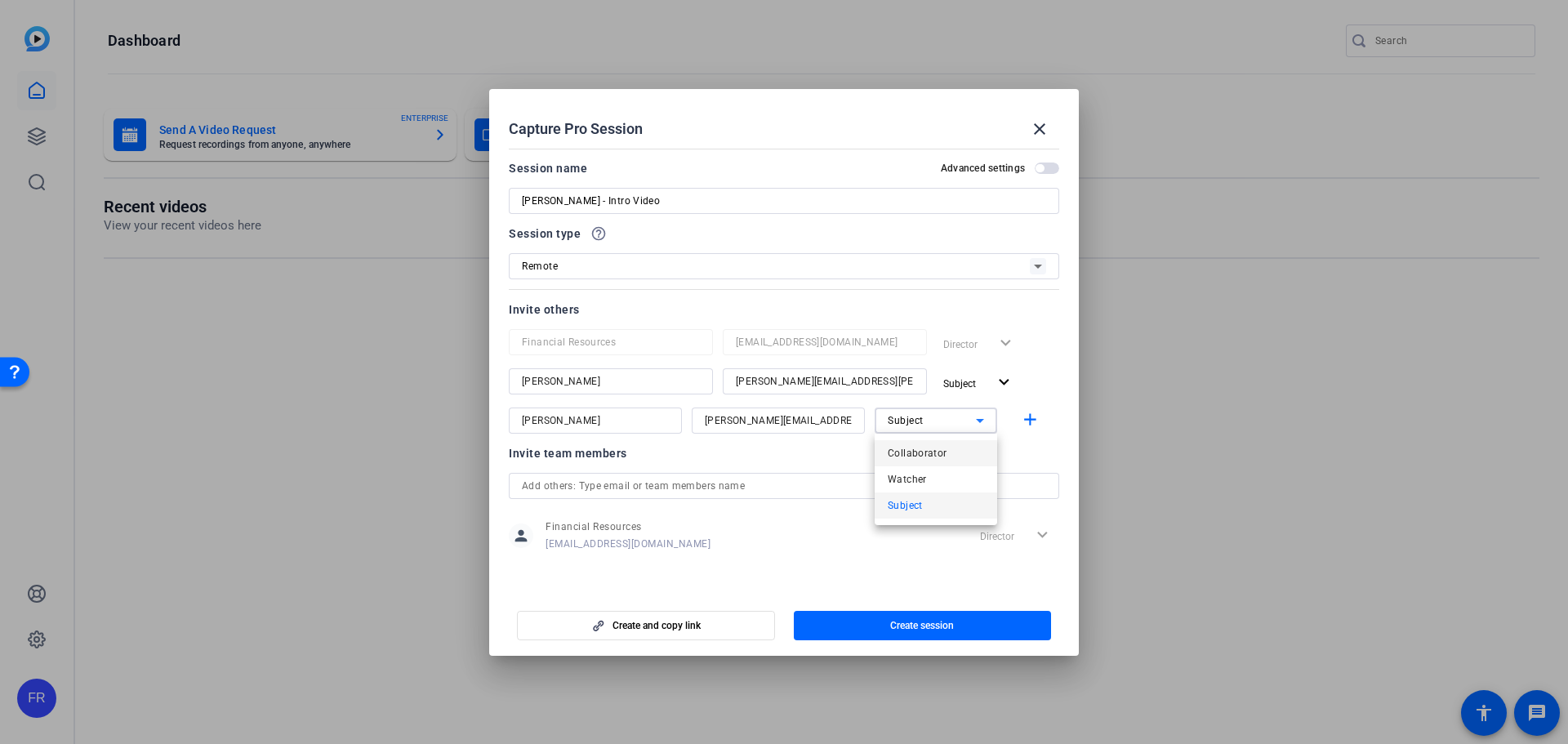
click at [927, 455] on span "Collaborator" at bounding box center [917, 453] width 59 height 20
click at [1030, 409] on span "button" at bounding box center [1032, 421] width 52 height 40
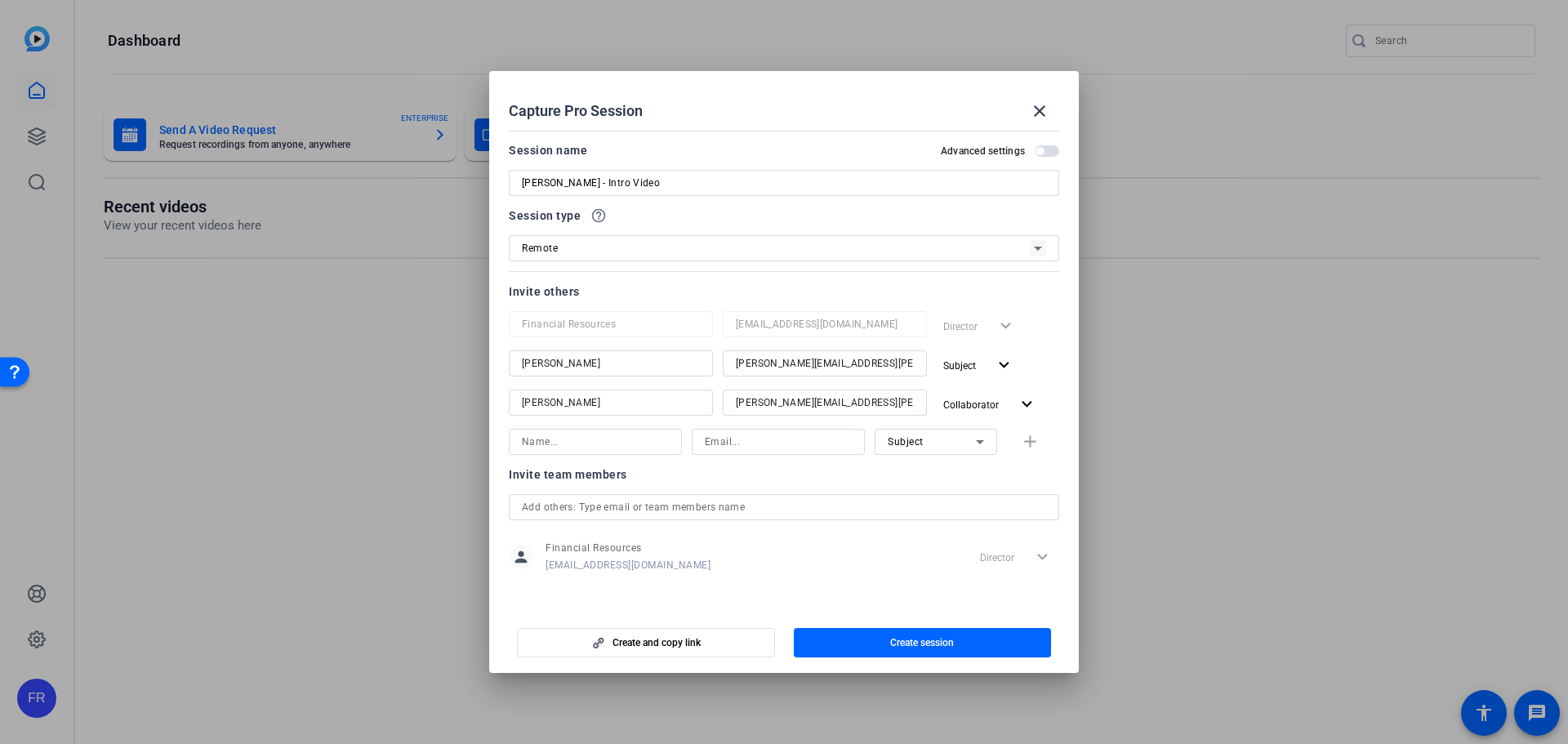
click at [1035, 151] on span "button" at bounding box center [1039, 151] width 8 height 8
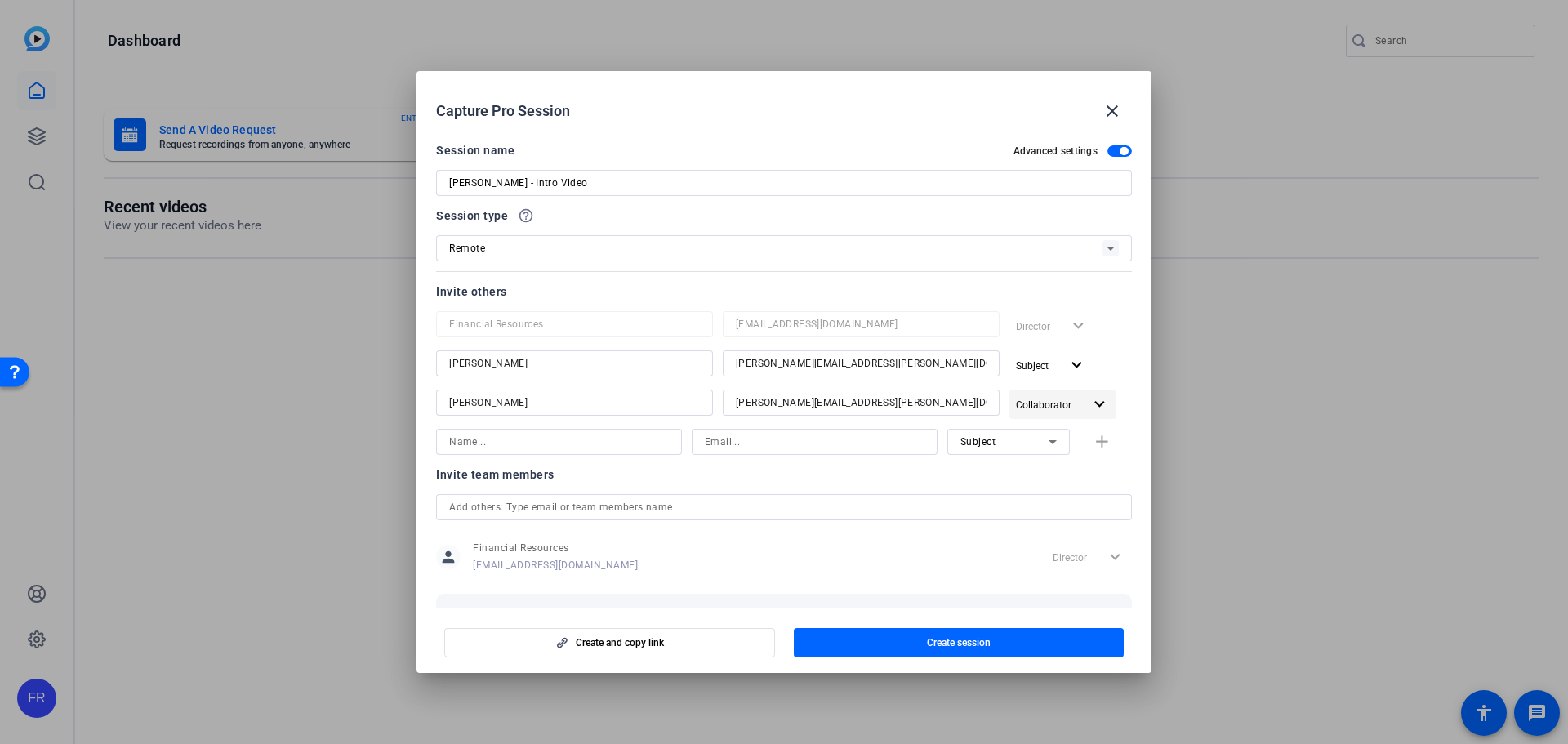
scroll to position [79, 0]
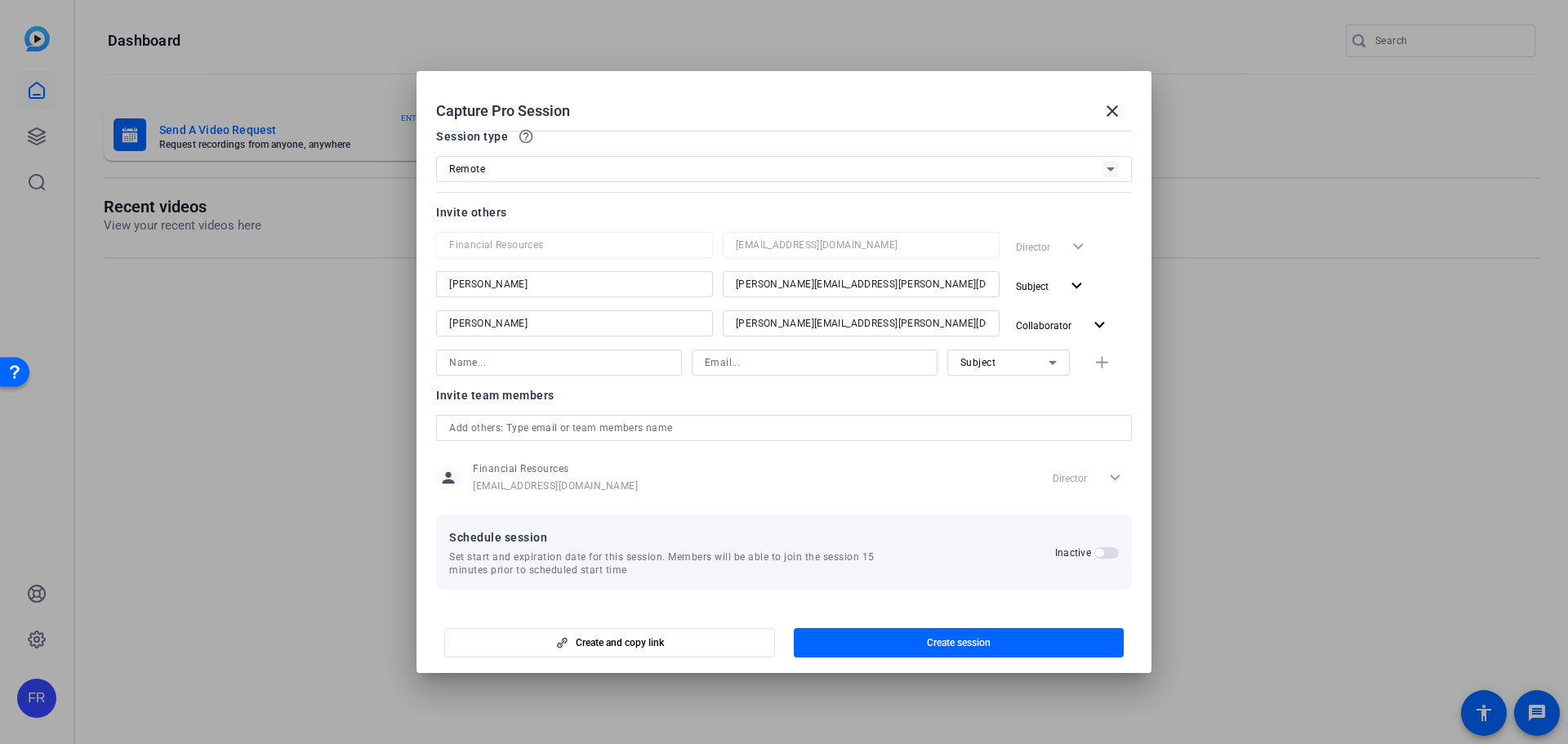
click at [1095, 552] on span "button" at bounding box center [1099, 553] width 8 height 8
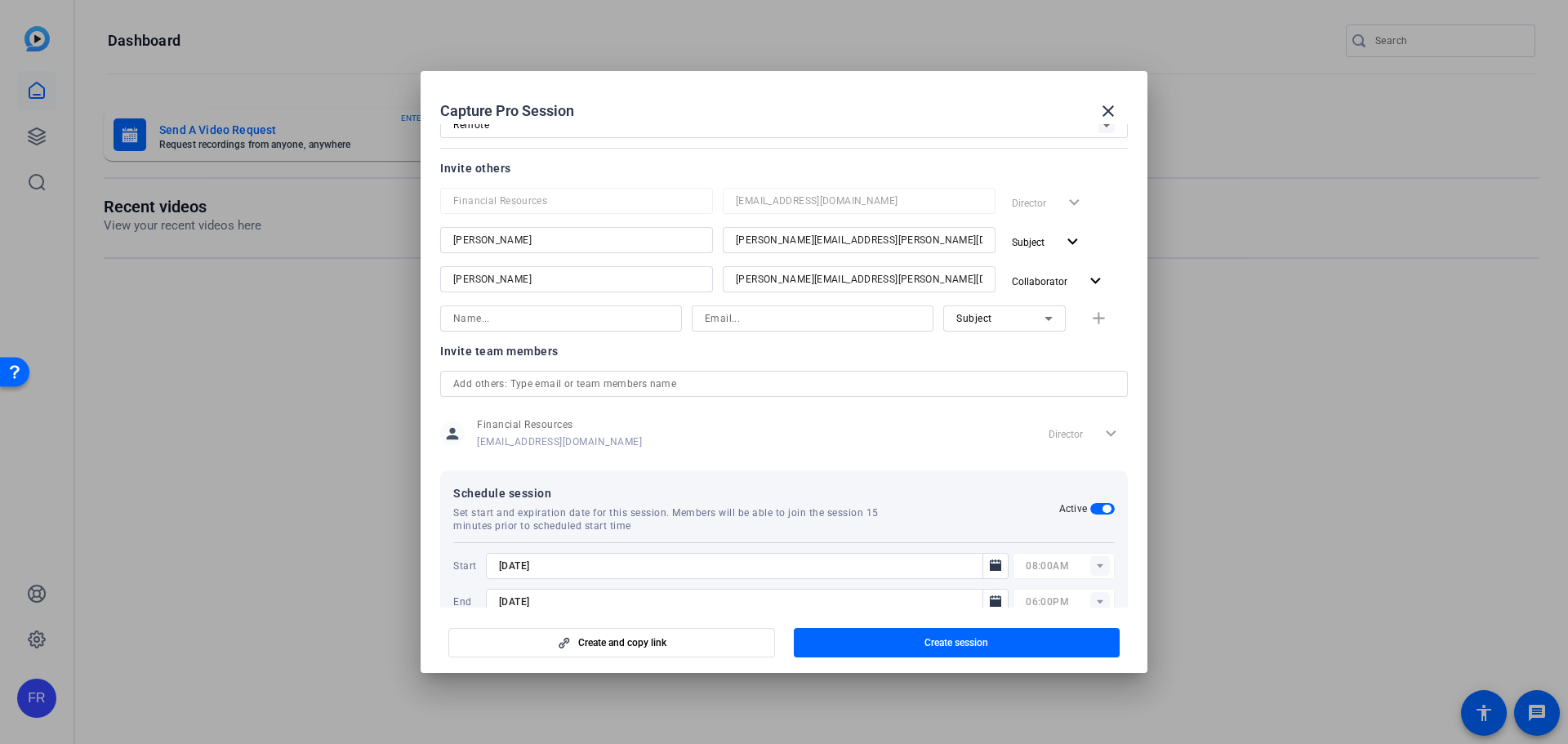
scroll to position [162, 0]
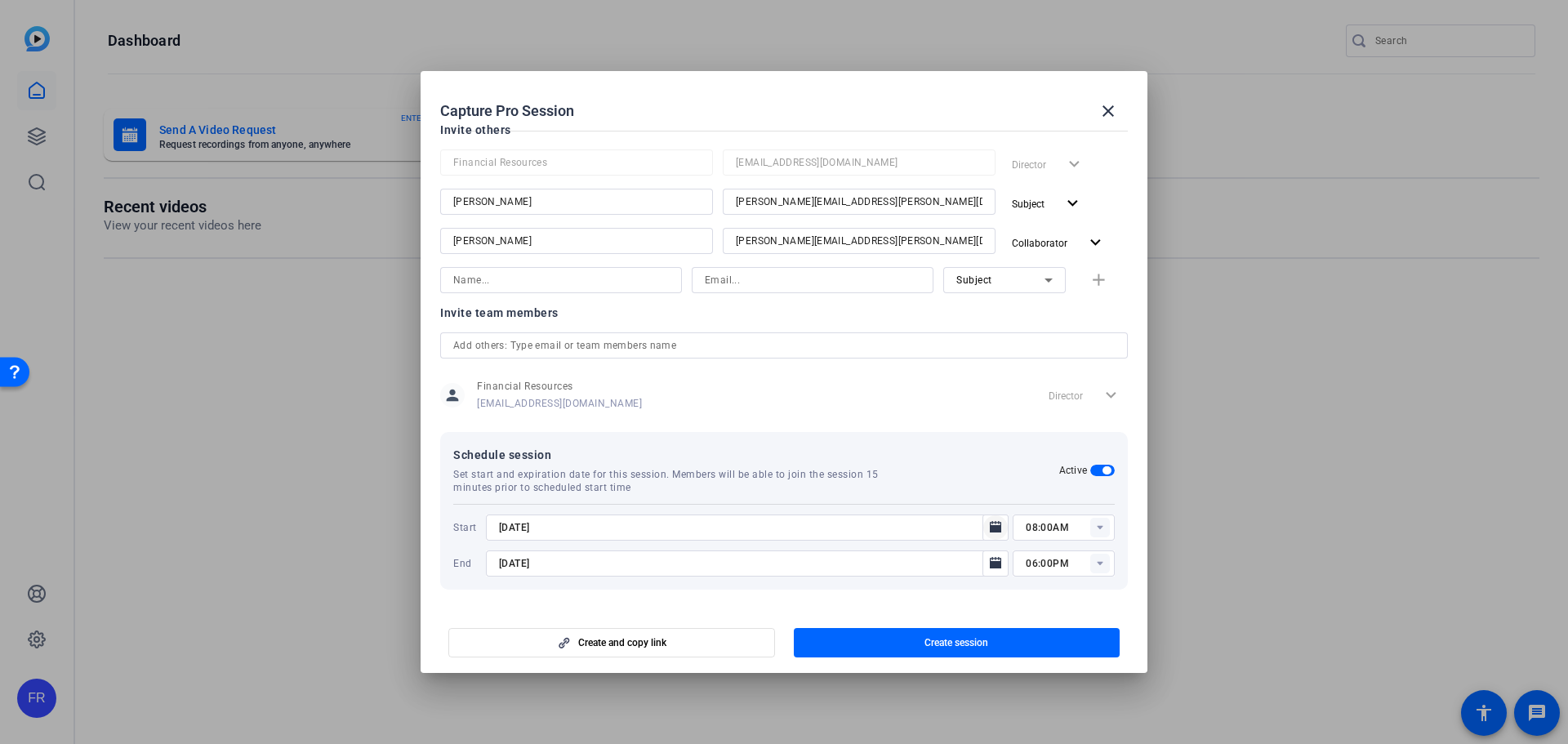
click at [990, 531] on icon "Open calendar" at bounding box center [995, 526] width 11 height 11
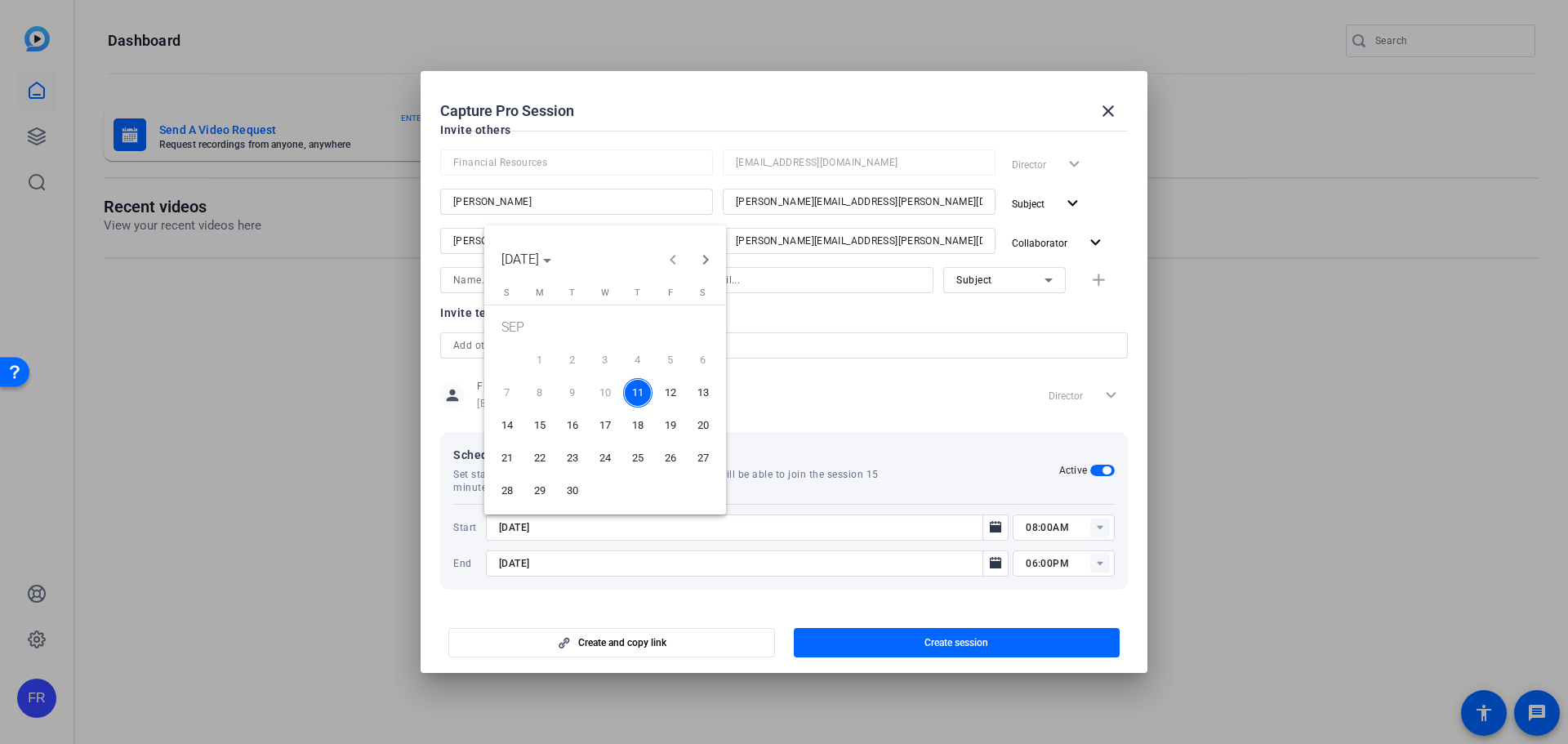
click at [574, 456] on span "23" at bounding box center [572, 458] width 29 height 29
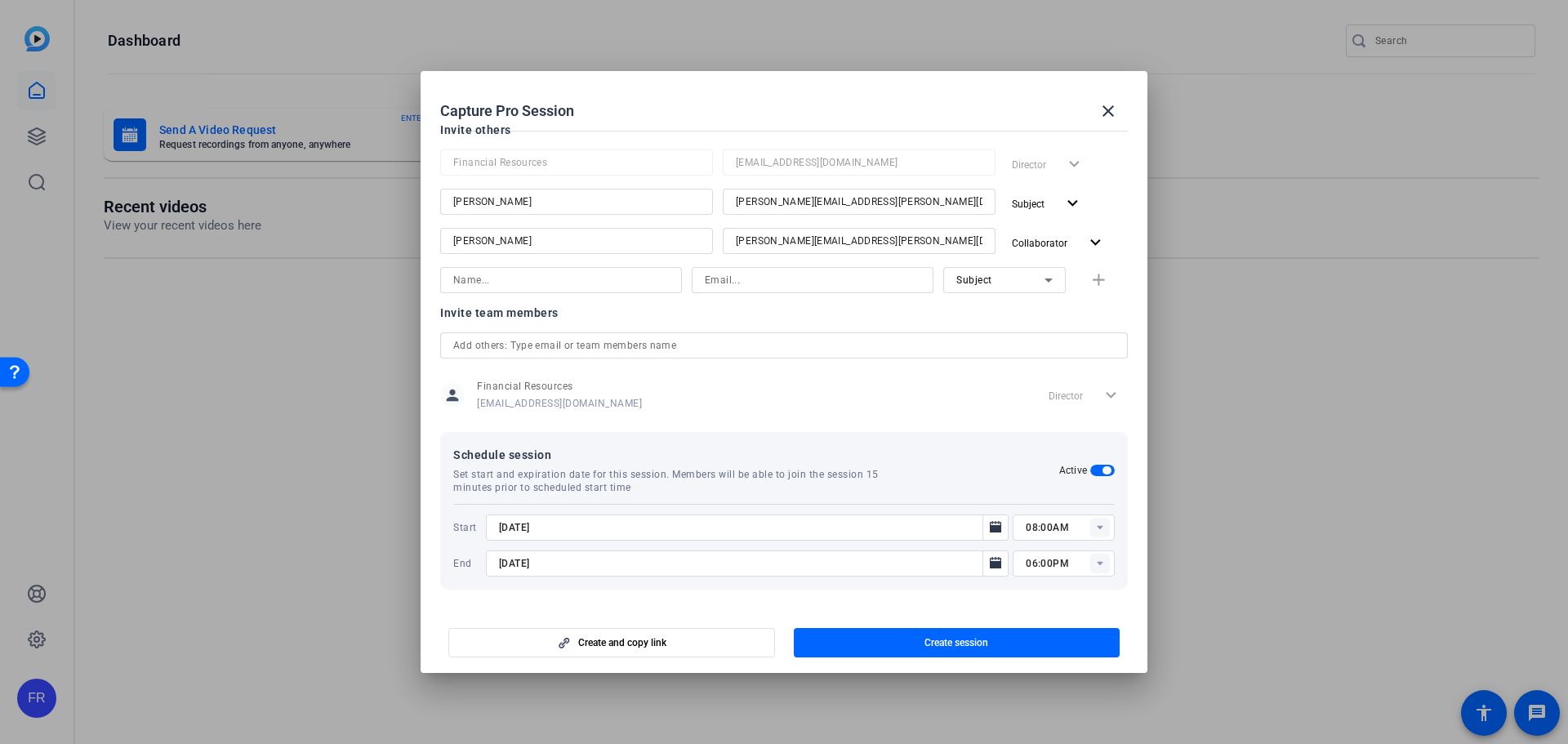
type input "[DATE]"
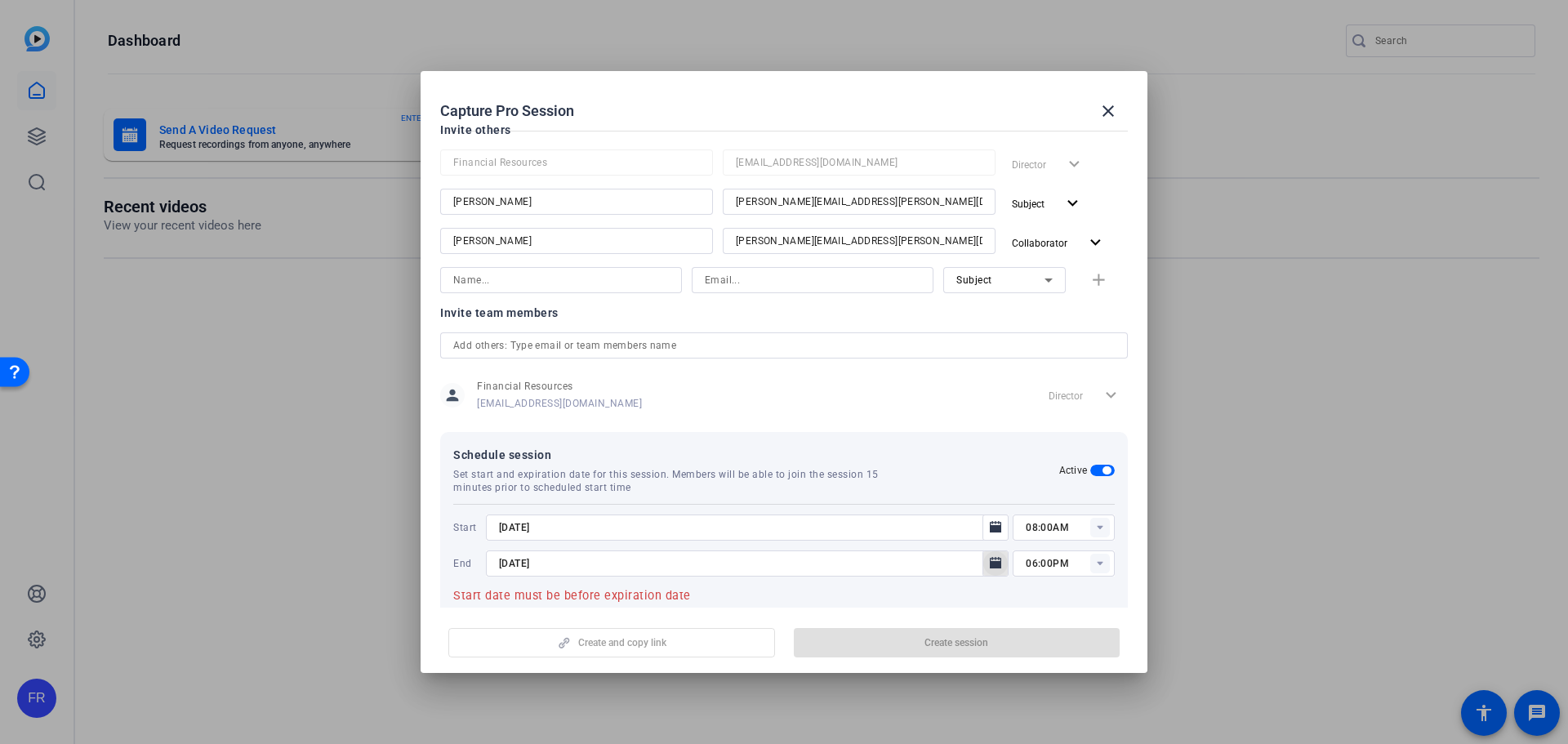
click at [991, 563] on icon "Open calendar" at bounding box center [995, 562] width 11 height 11
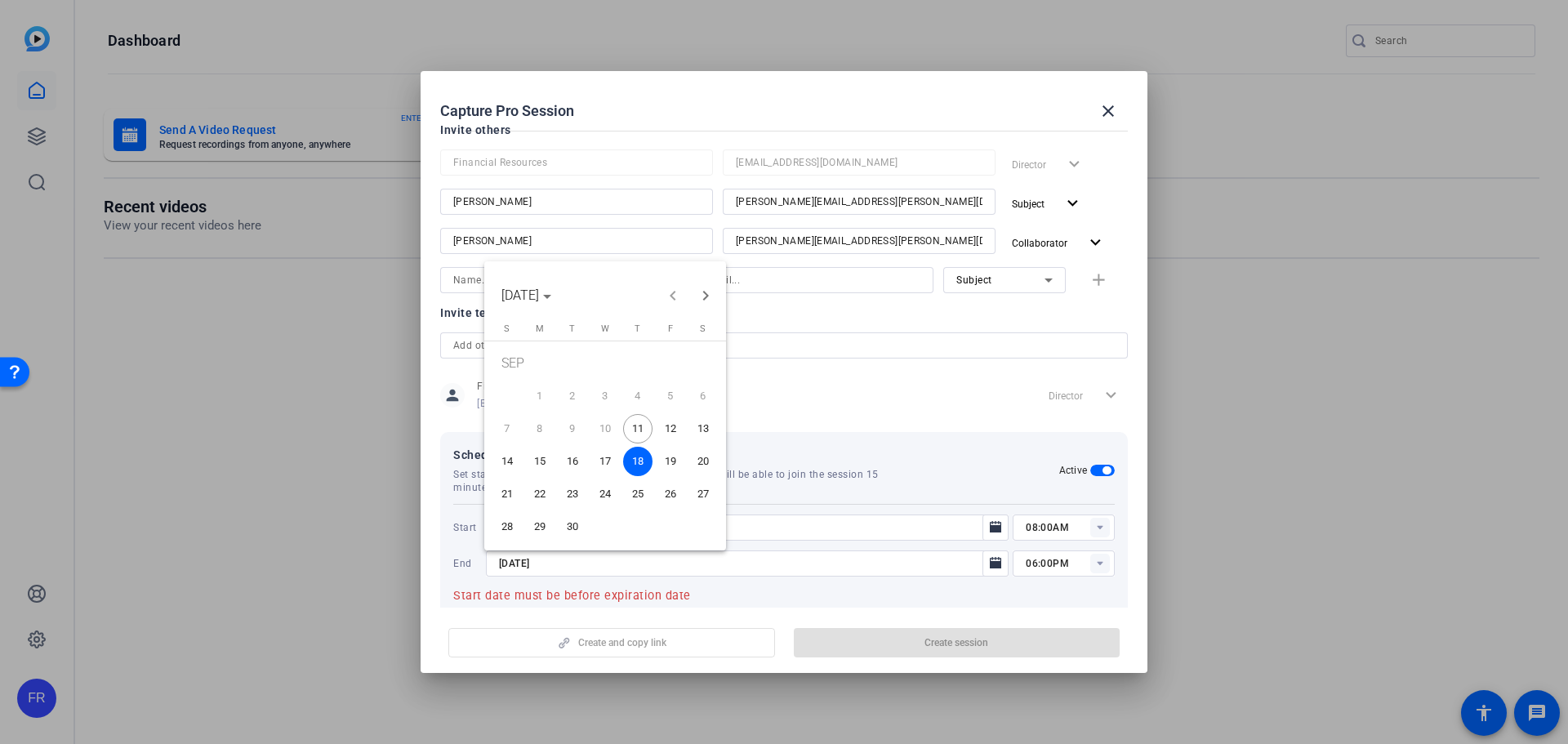
drag, startPoint x: 563, startPoint y: 495, endPoint x: 645, endPoint y: 506, distance: 82.7
click at [565, 495] on span "23" at bounding box center [572, 493] width 29 height 29
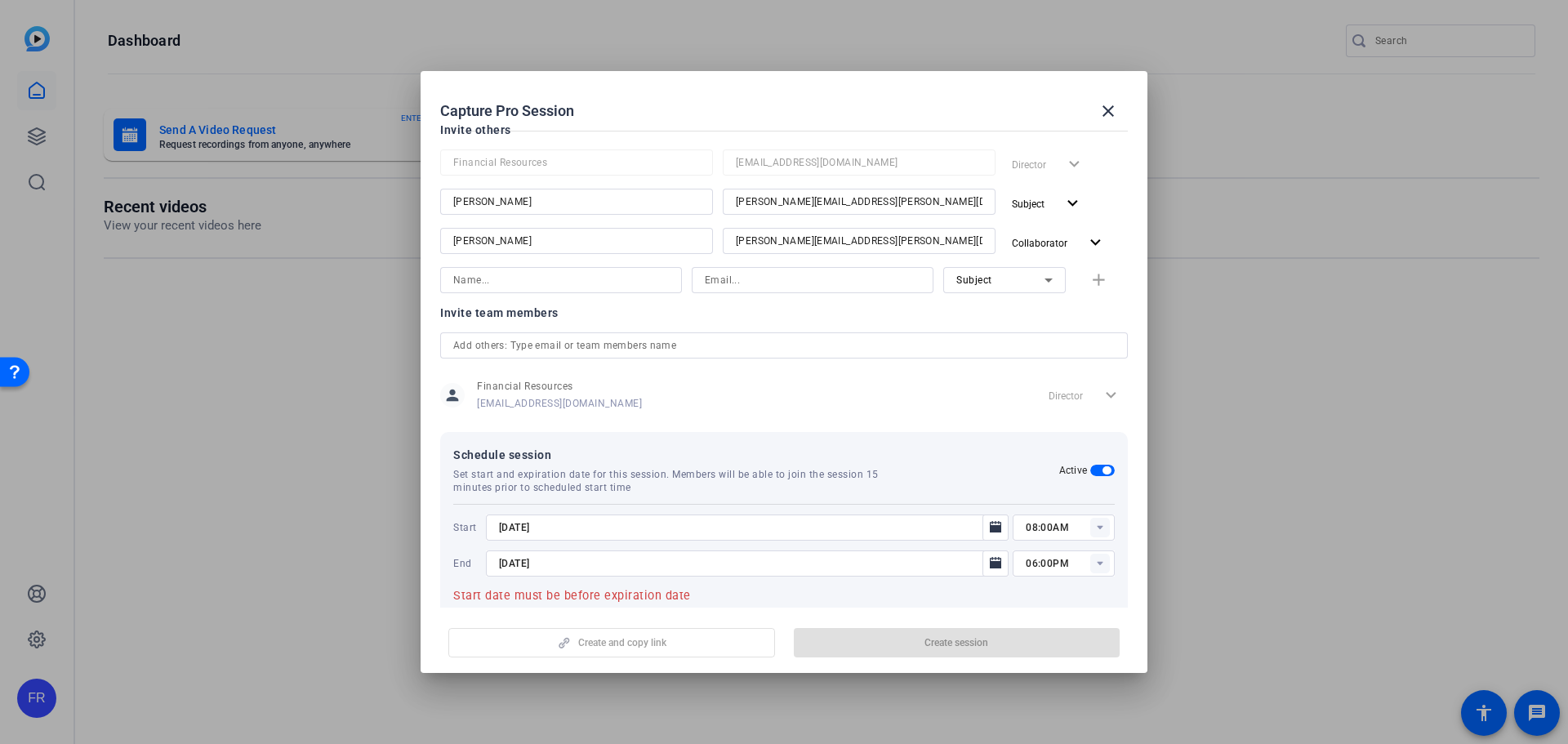
type input "[DATE]"
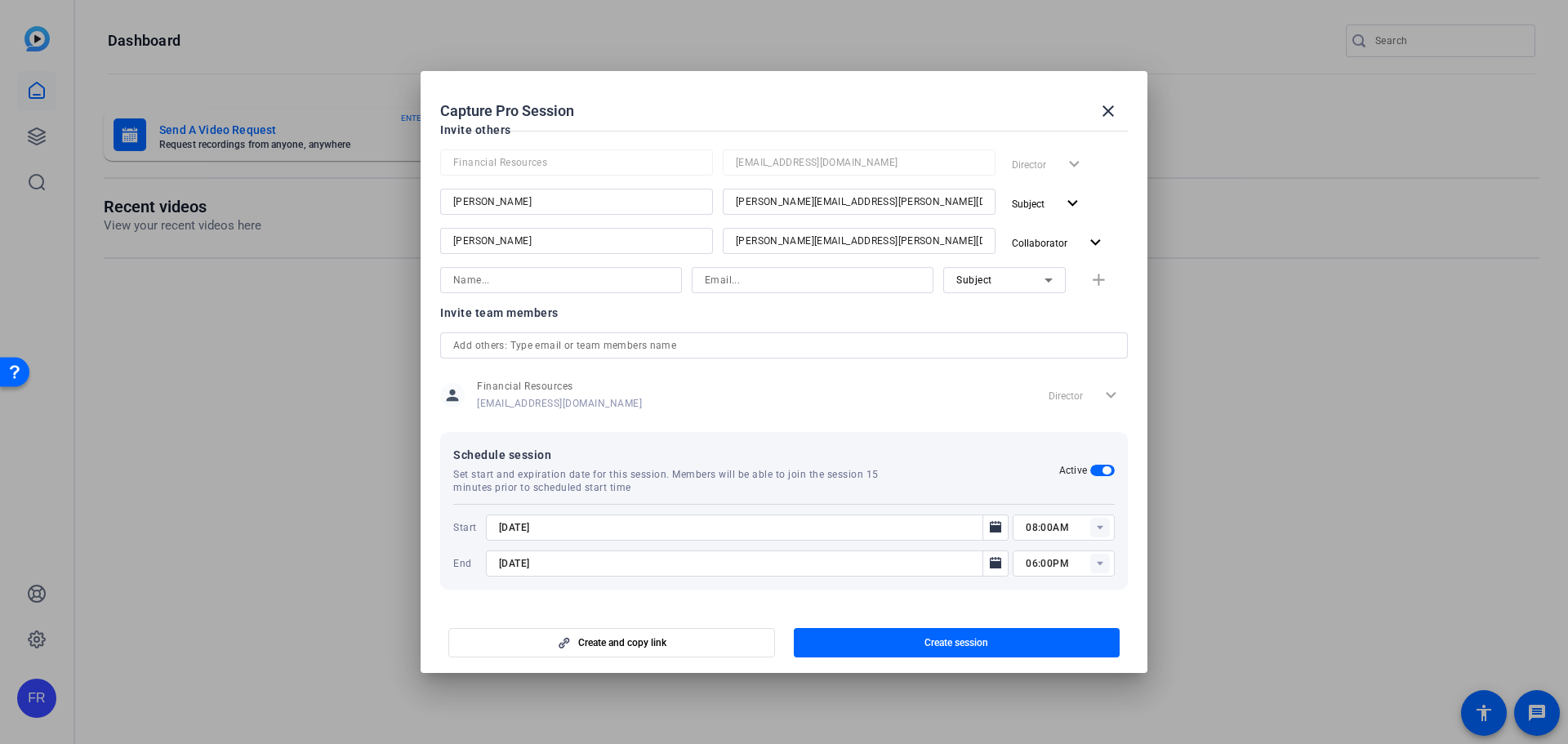
click at [1091, 531] on rect at bounding box center [1100, 527] width 20 height 20
click at [1043, 414] on span "11:00AM" at bounding box center [1040, 413] width 42 height 11
type input "11:00AM"
click at [1096, 562] on icon at bounding box center [1099, 564] width 6 height 4
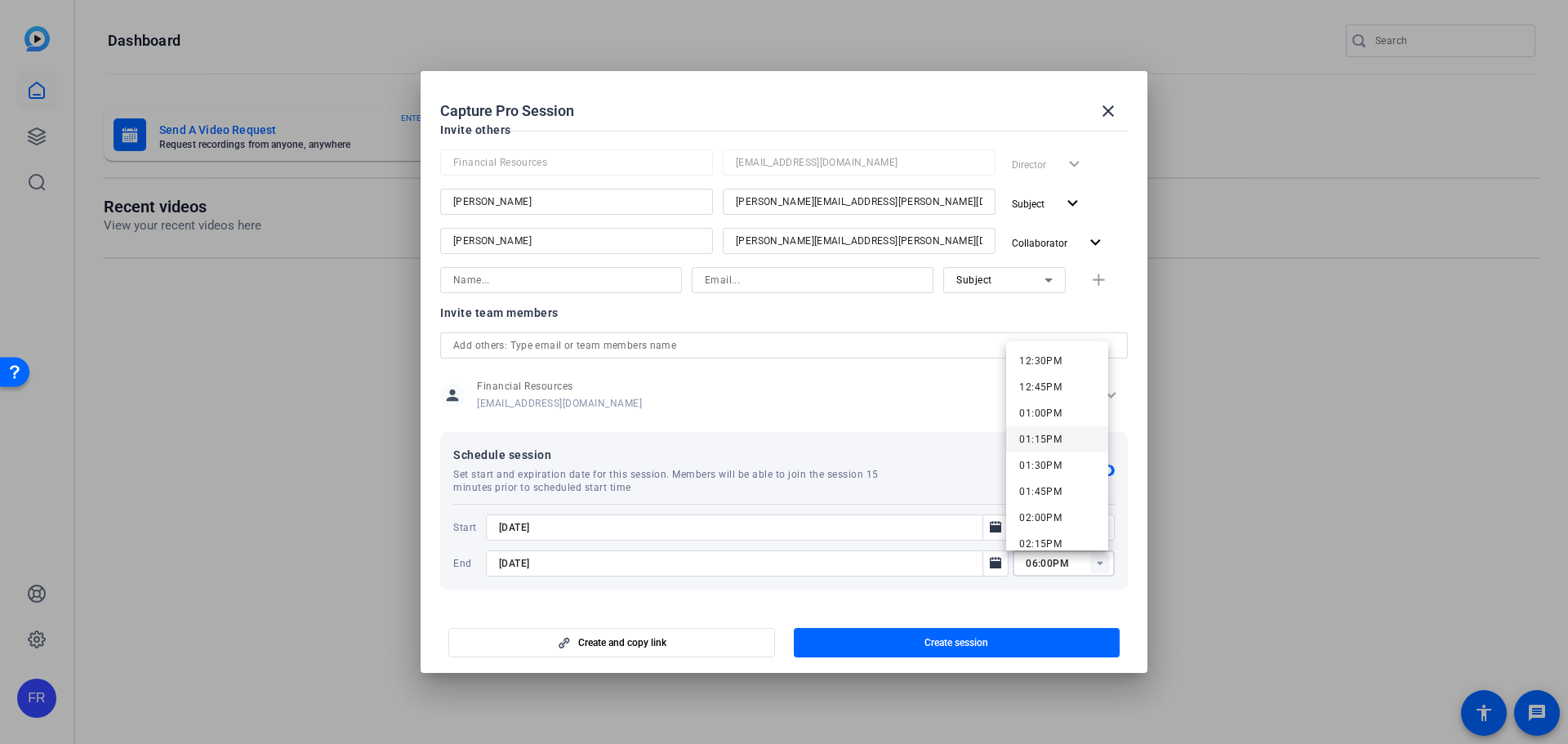
scroll to position [1225, 0]
click at [1049, 390] on span "12:00PM" at bounding box center [1040, 390] width 42 height 11
type input "12:00PM"
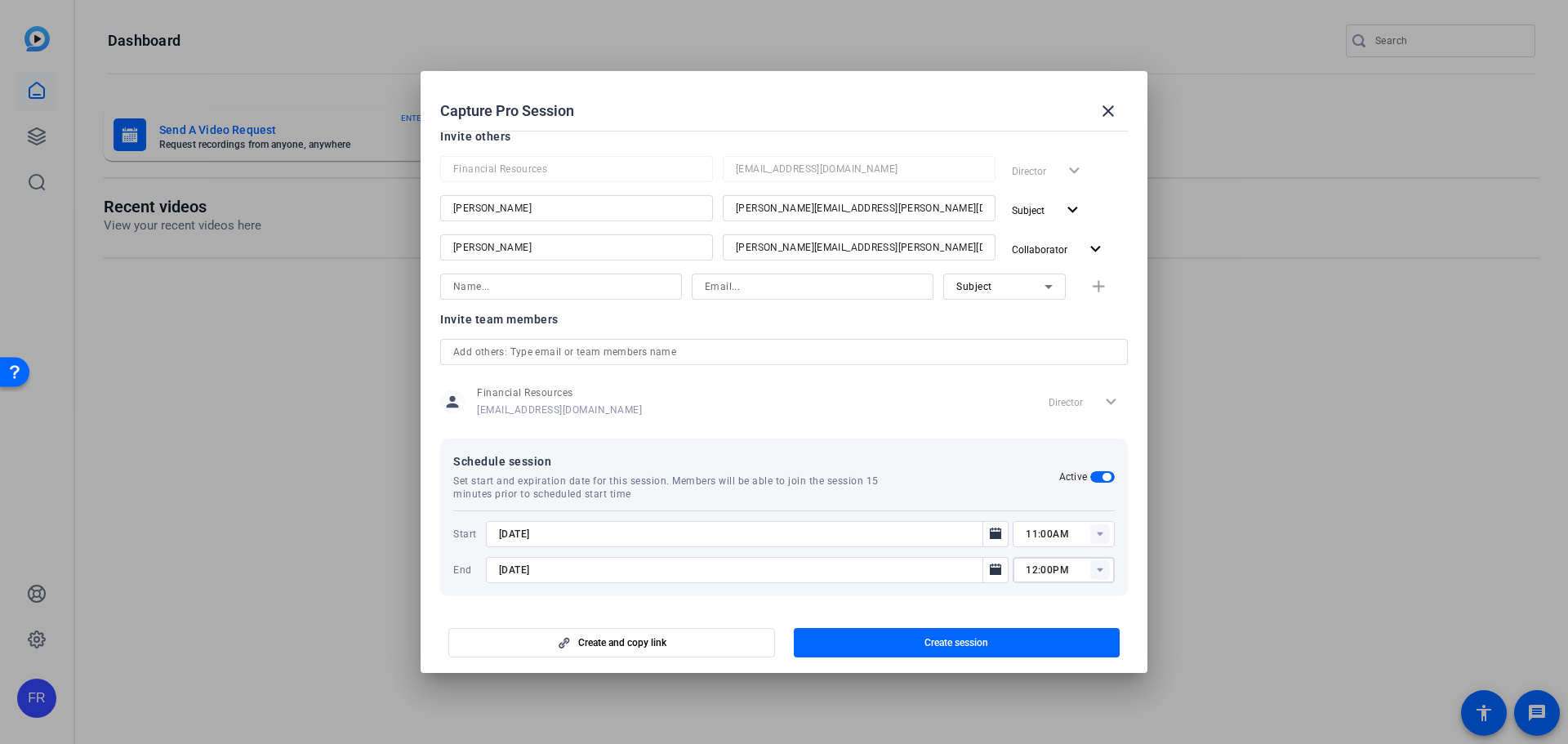
scroll to position [162, 0]
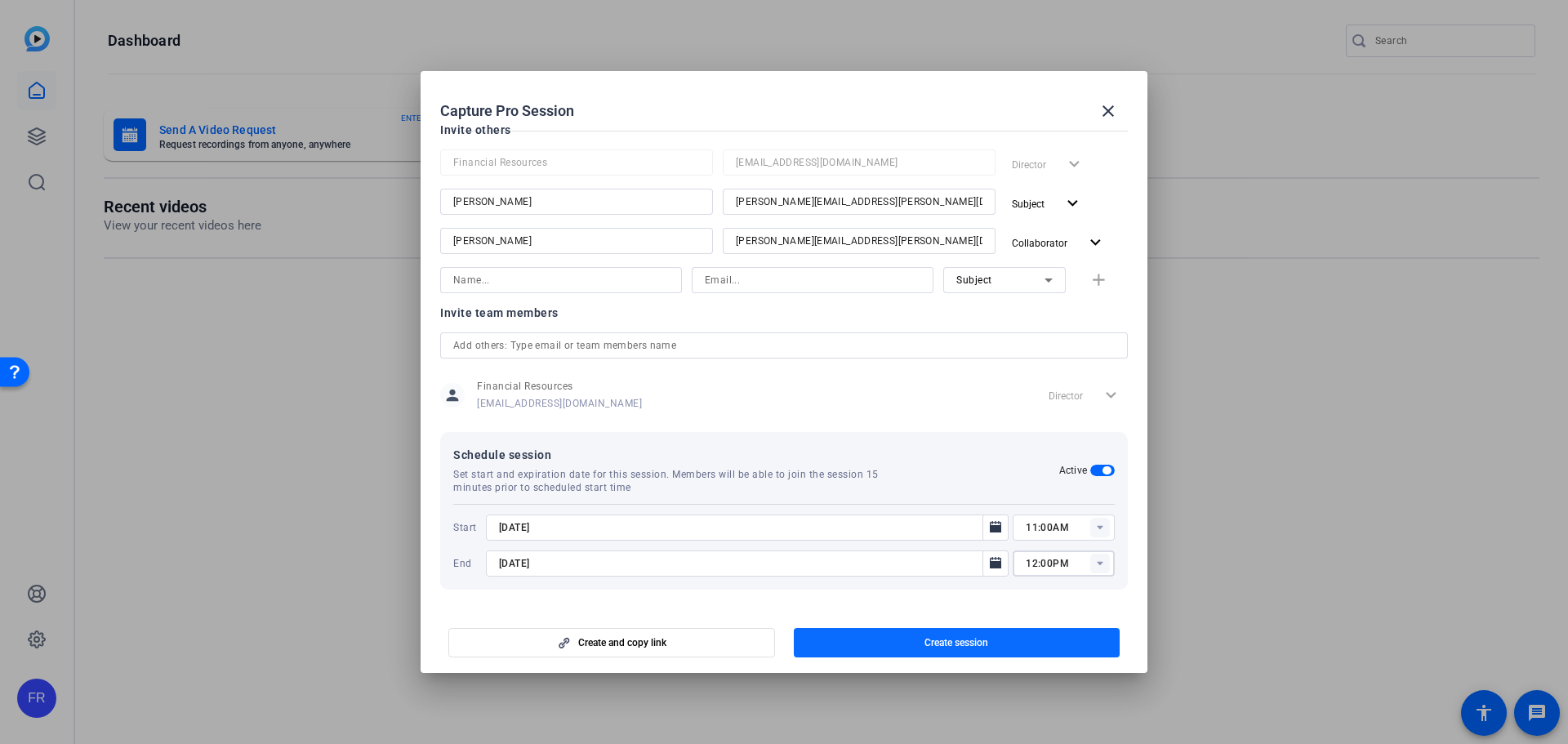
click at [908, 639] on span "button" at bounding box center [957, 643] width 327 height 40
